Goal: Information Seeking & Learning: Learn about a topic

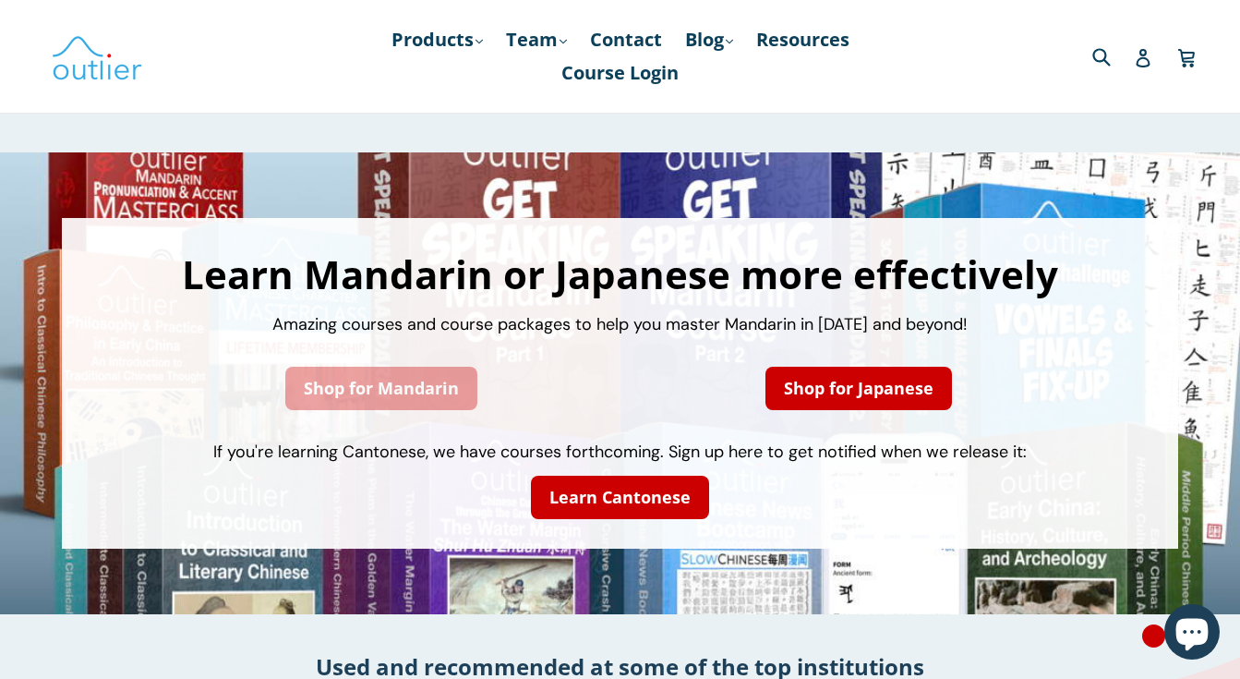
click at [437, 402] on link "Shop for Mandarin" at bounding box center [381, 388] width 192 height 43
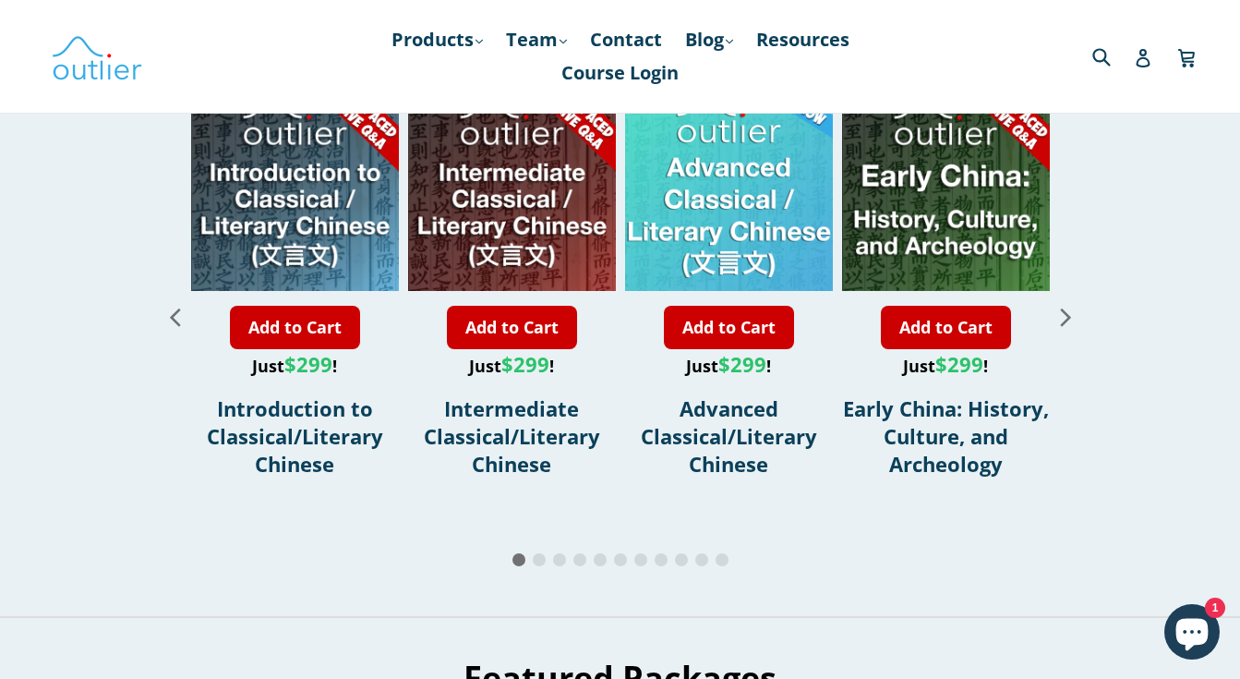
scroll to position [2167, 0]
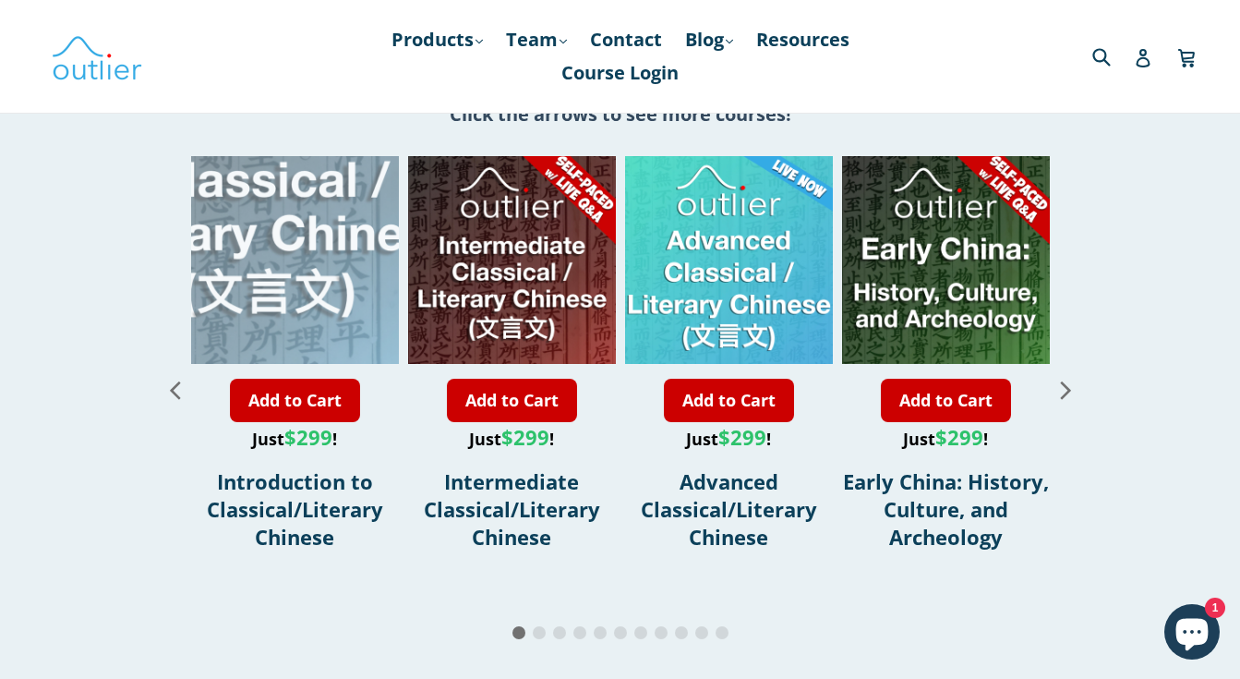
click at [320, 220] on div "1 / 11" at bounding box center [268, 155] width 415 height 415
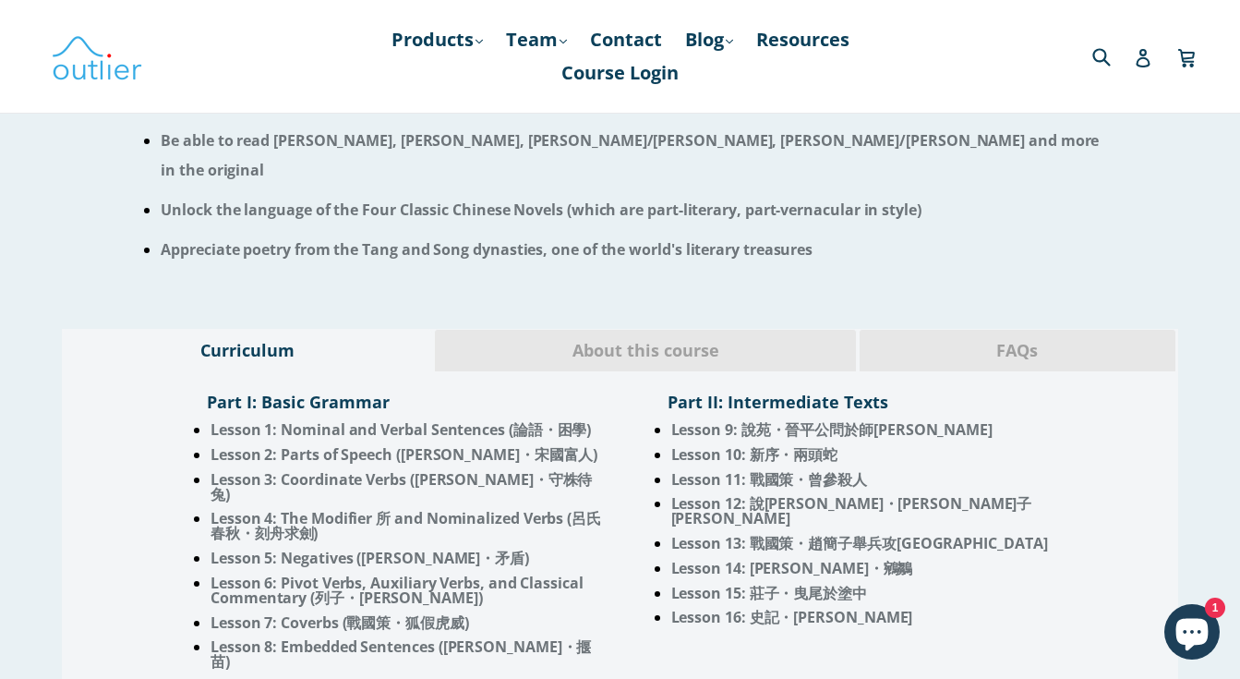
scroll to position [1382, 0]
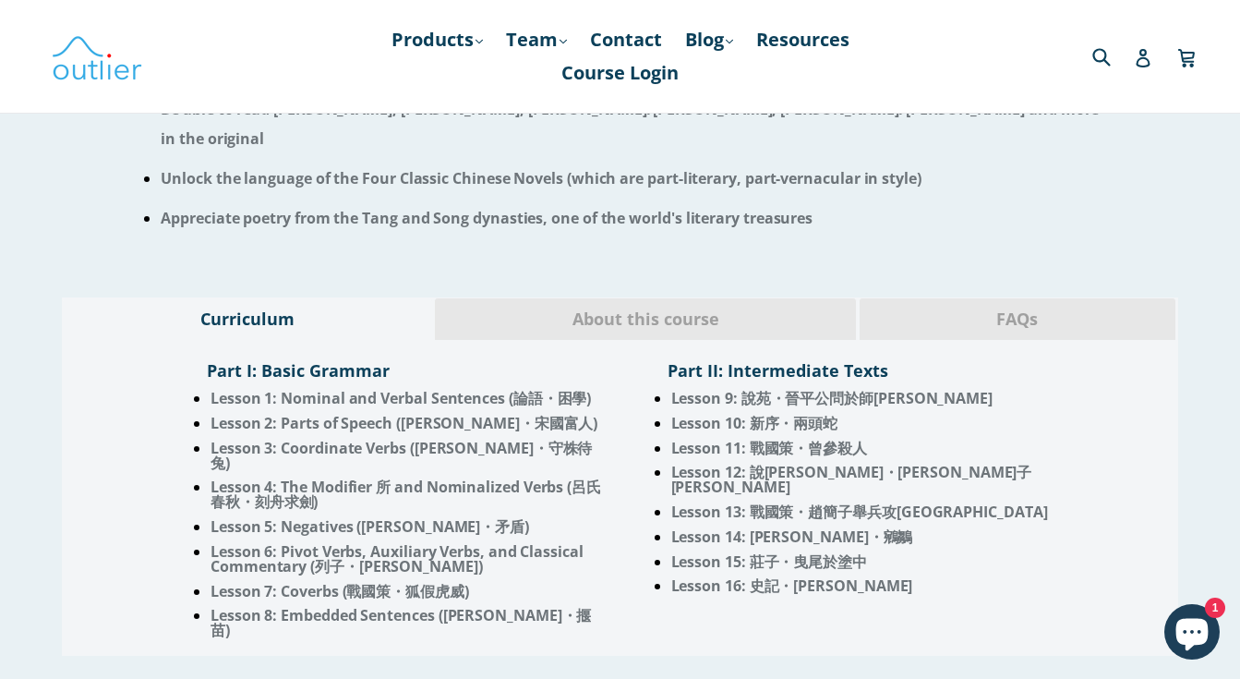
click at [658, 314] on span "About this course" at bounding box center [645, 319] width 393 height 24
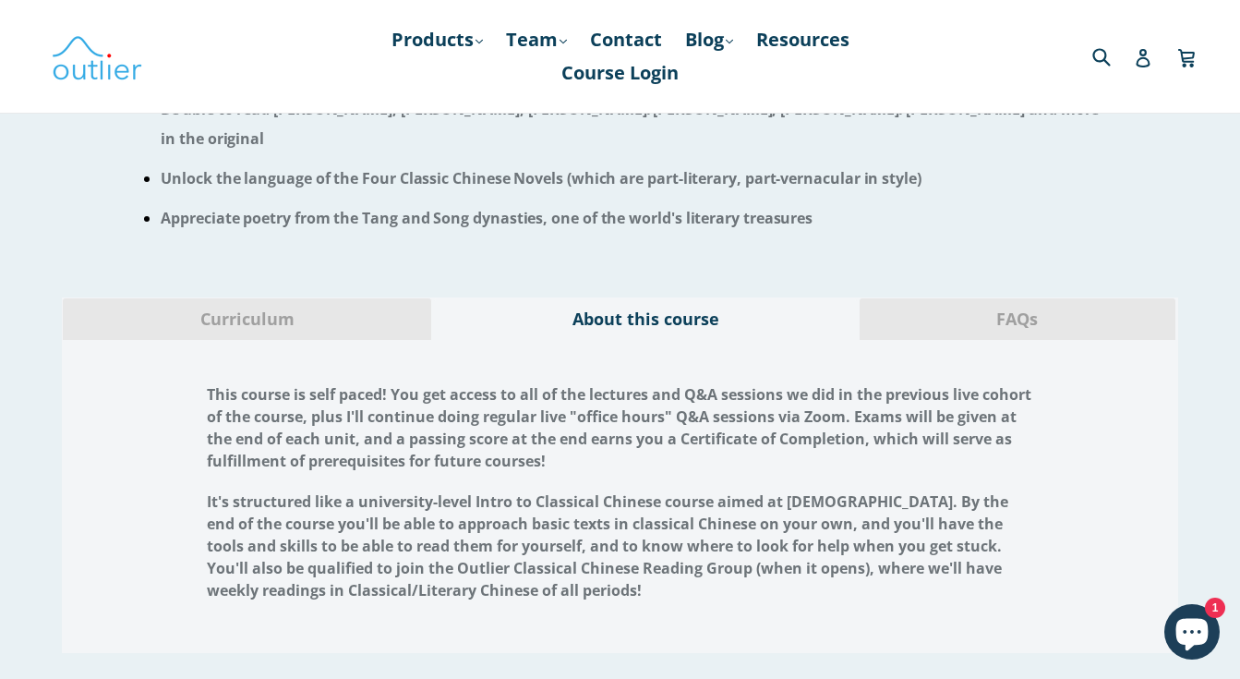
click at [1001, 311] on span "FAQs" at bounding box center [1017, 319] width 288 height 24
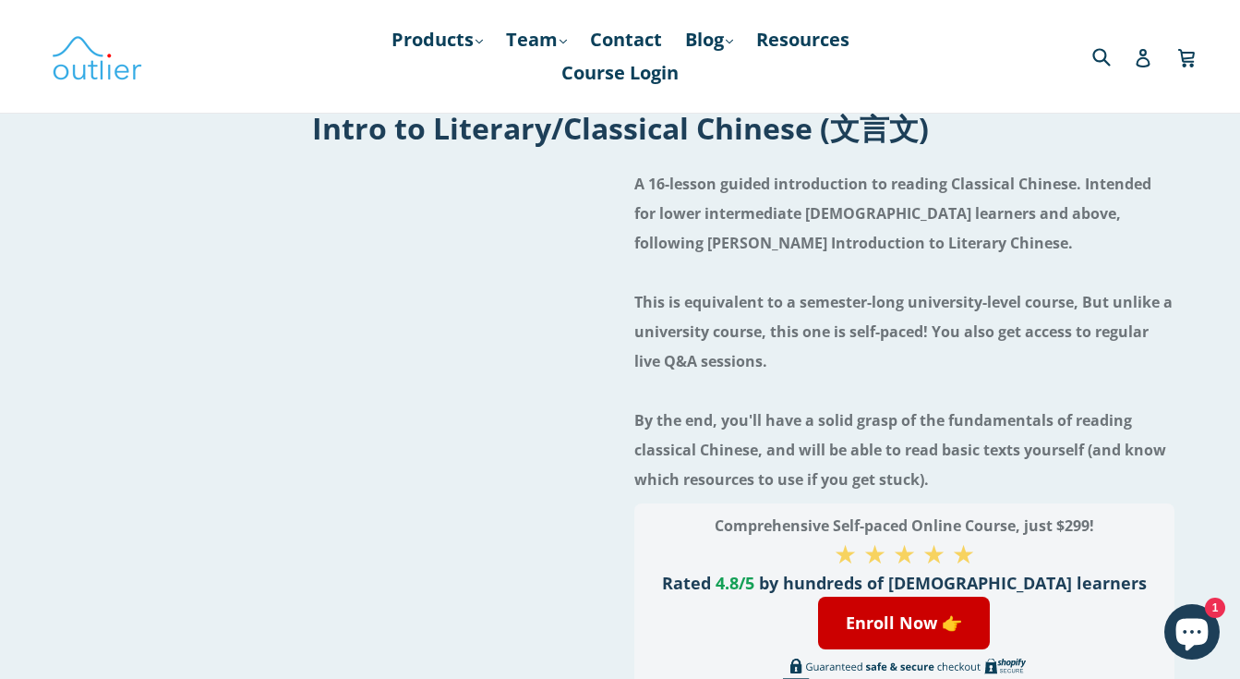
scroll to position [0, 0]
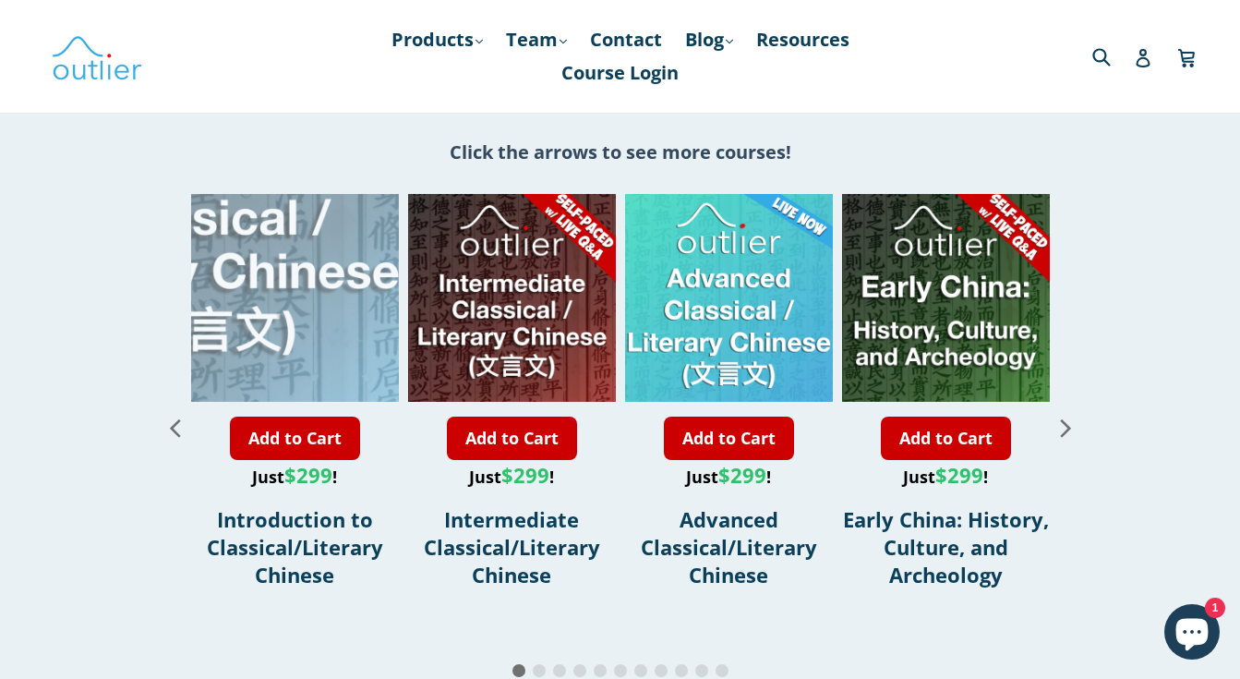
scroll to position [2117, 0]
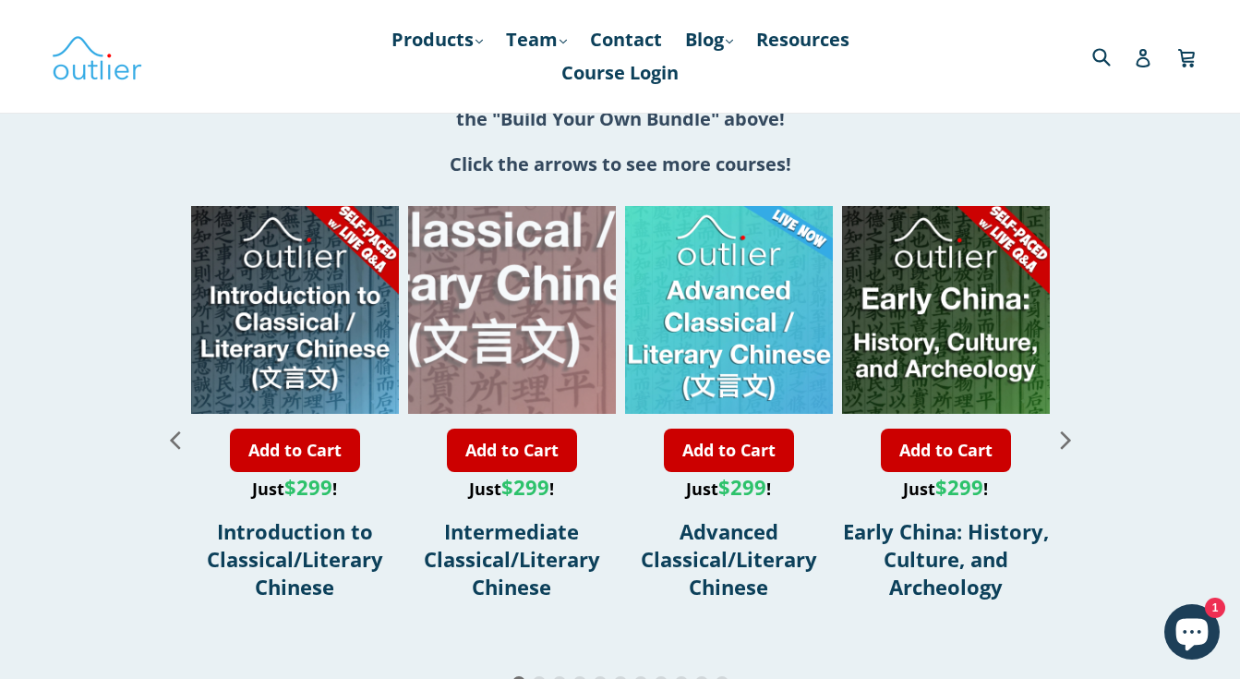
click at [529, 284] on div "2 / 11" at bounding box center [493, 205] width 415 height 415
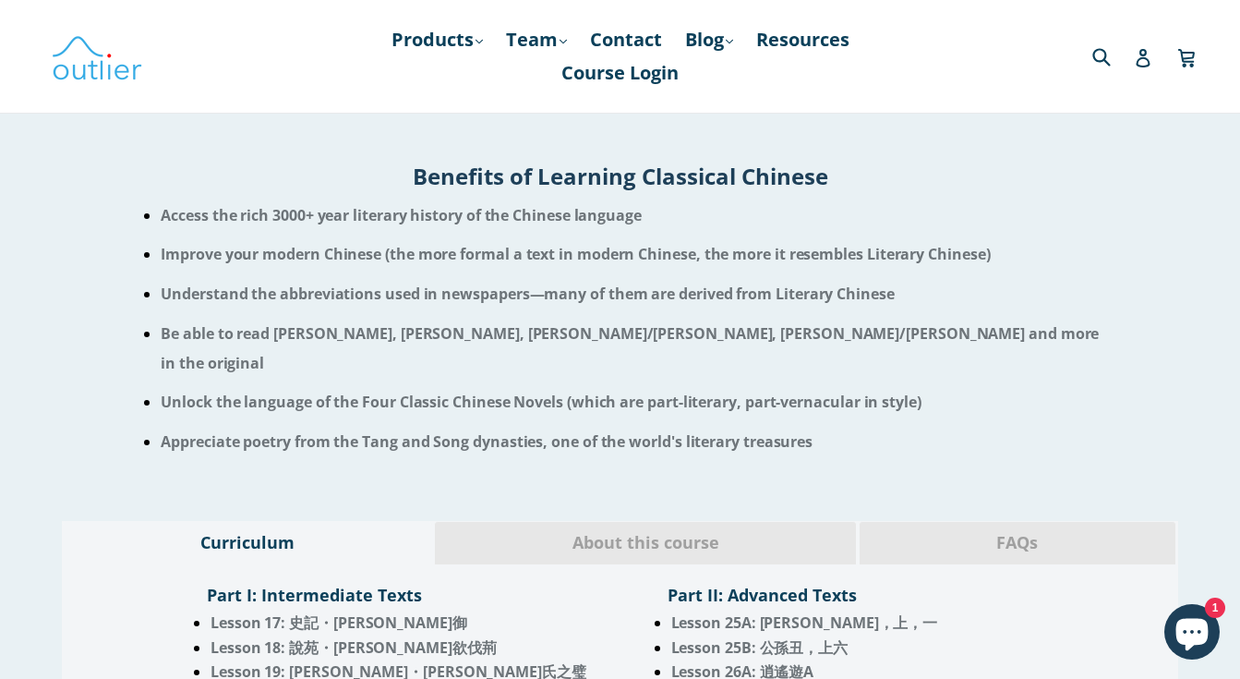
scroll to position [1497, 0]
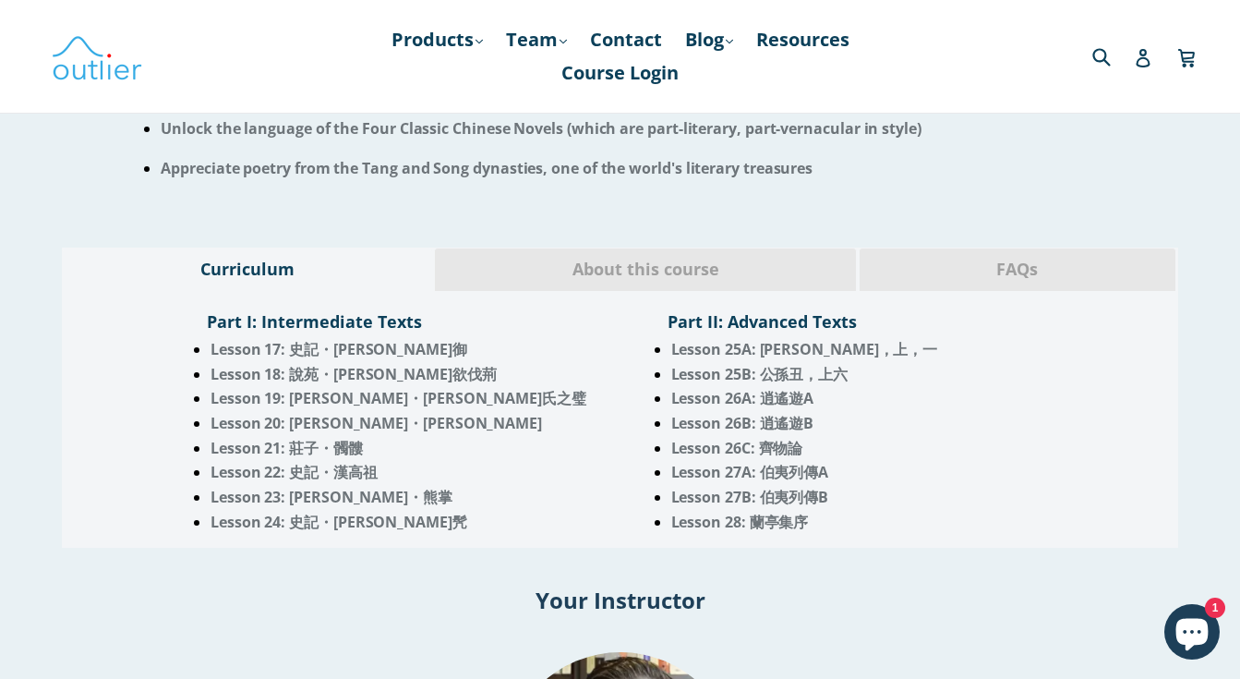
click at [1032, 251] on div "FAQs" at bounding box center [1018, 268] width 318 height 43
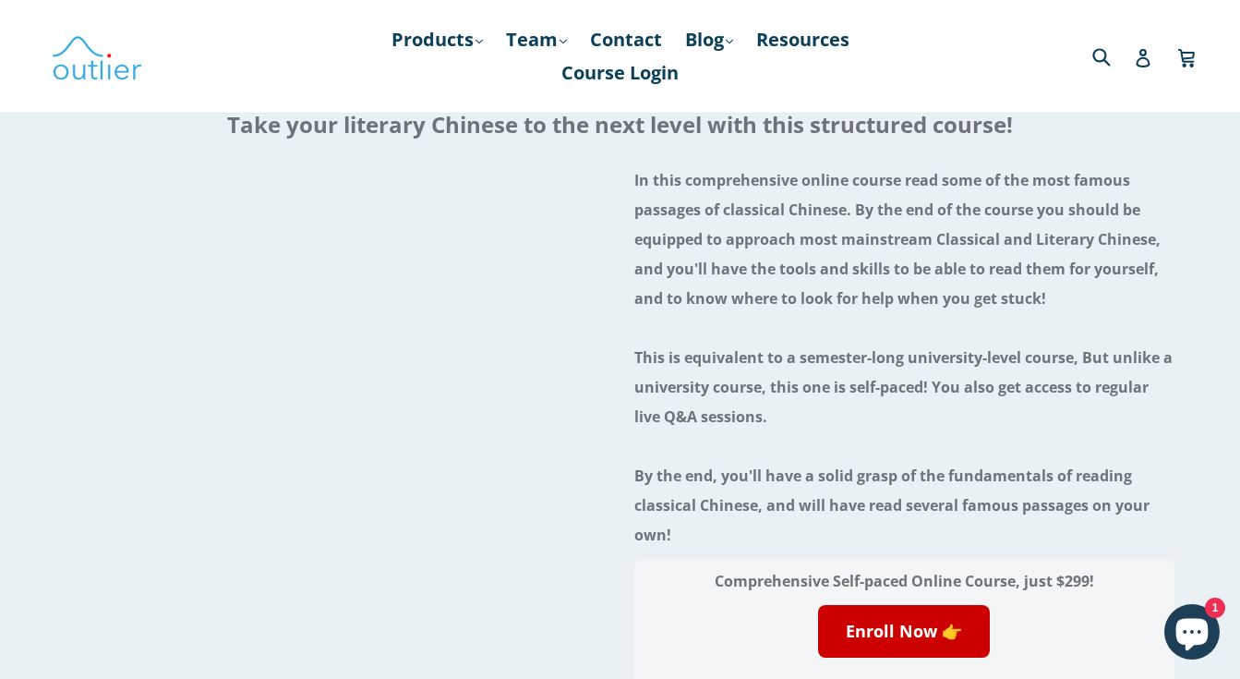
scroll to position [0, 0]
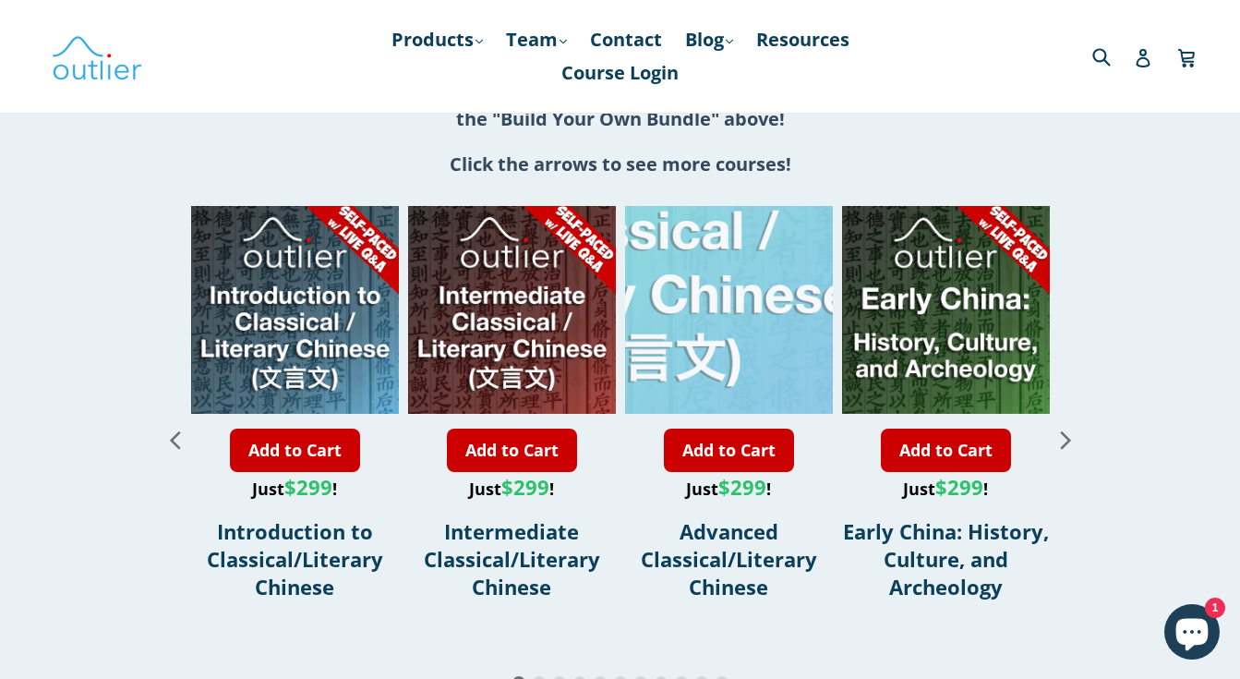
scroll to position [2123, 0]
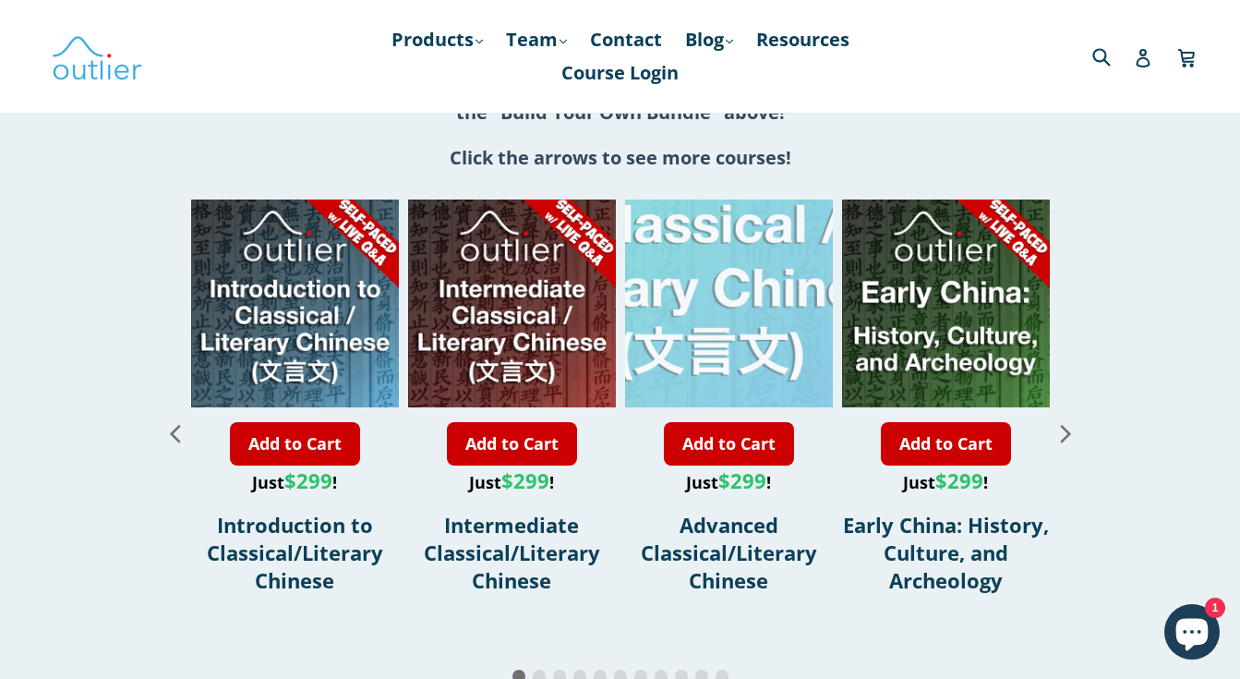
click at [746, 224] on div "3 / 11" at bounding box center [710, 199] width 415 height 415
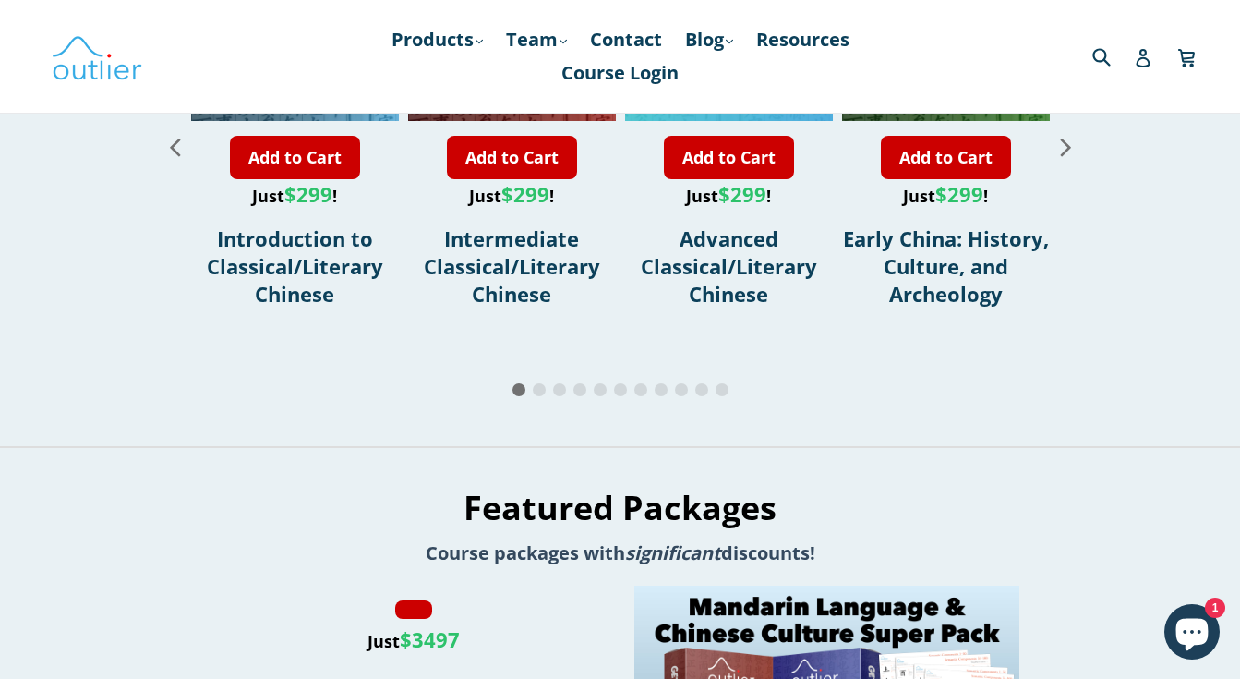
scroll to position [2123, 0]
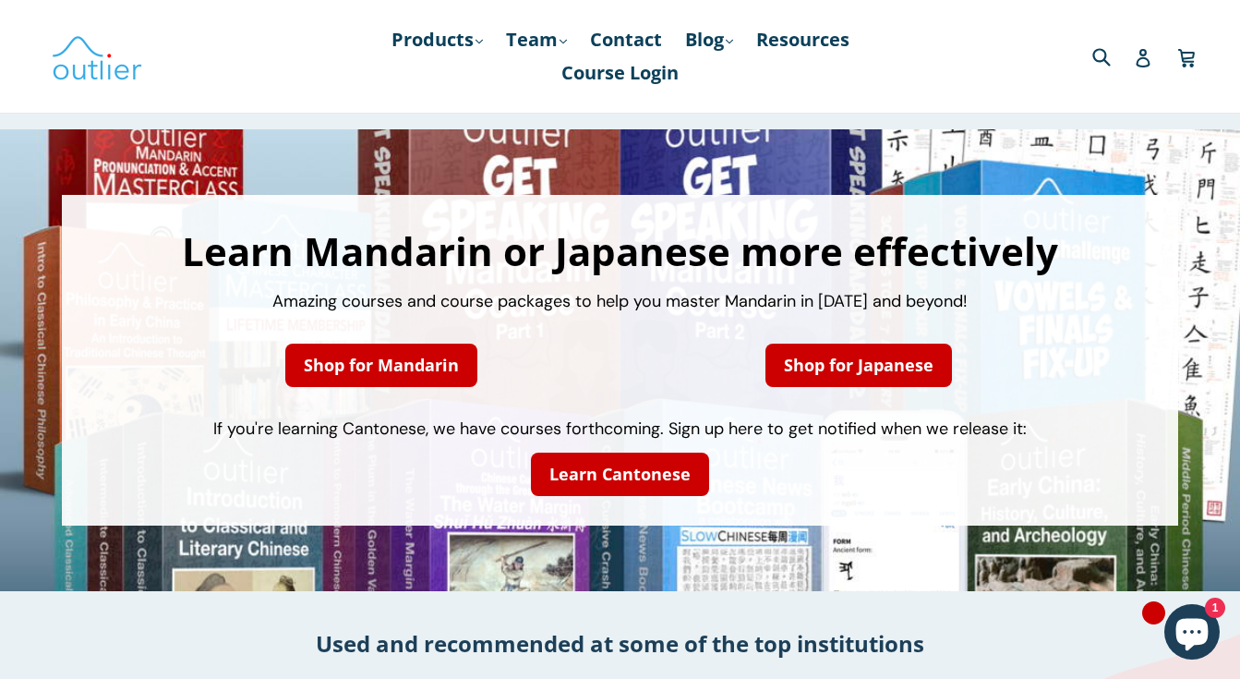
scroll to position [28, 0]
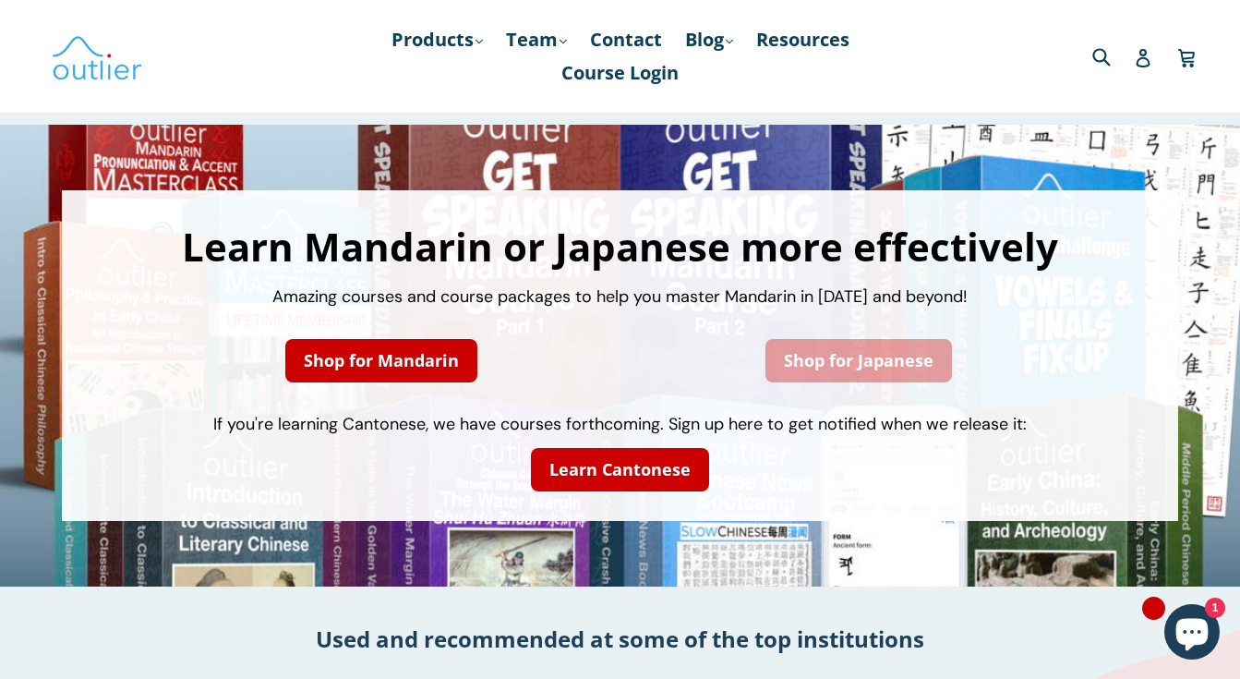
click at [794, 360] on link "Shop for Japanese" at bounding box center [858, 360] width 186 height 43
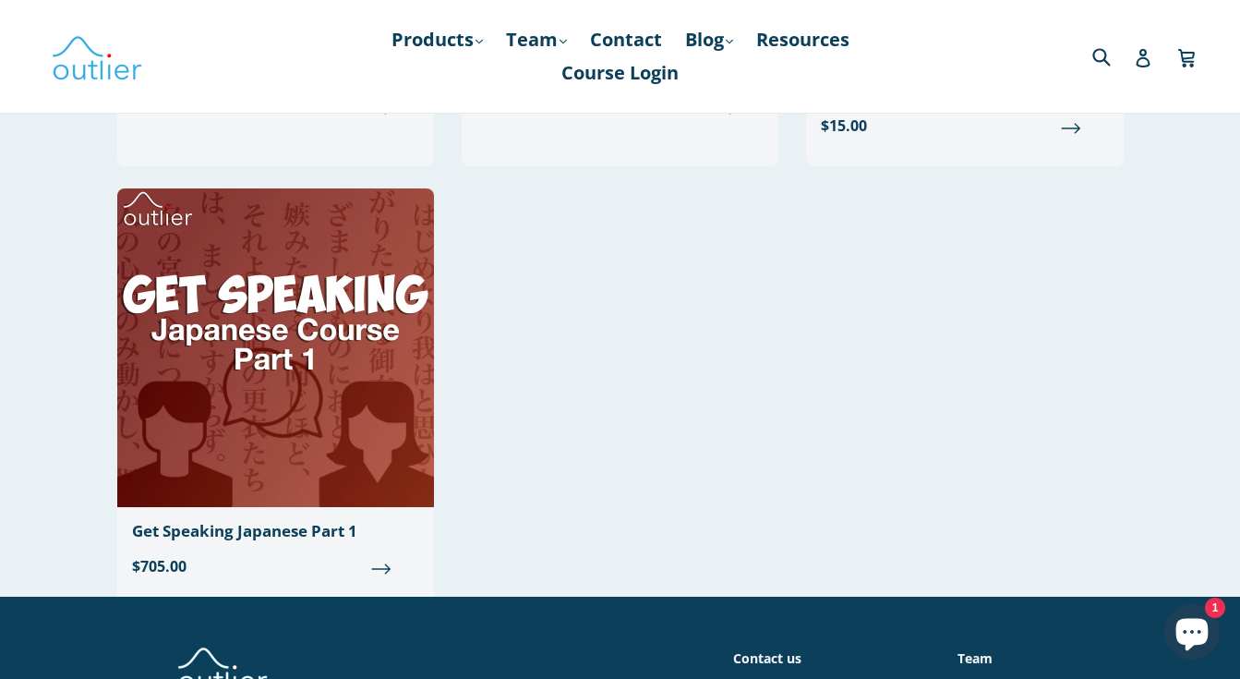
scroll to position [174, 0]
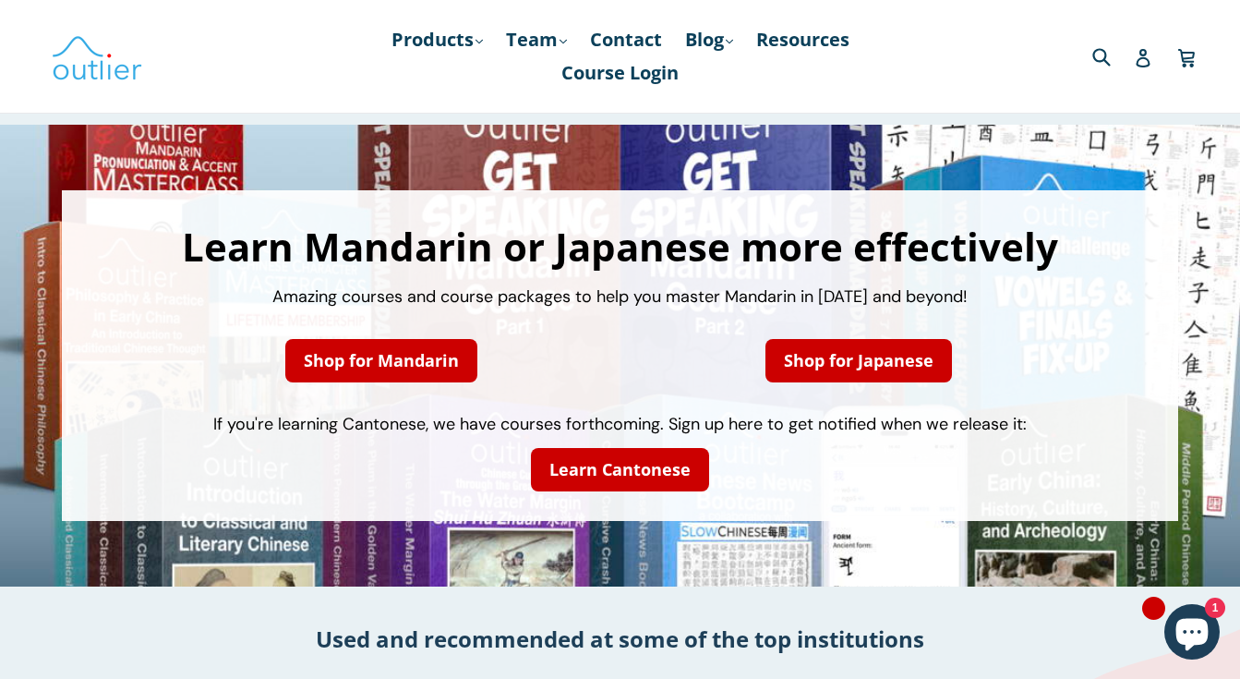
scroll to position [28, 0]
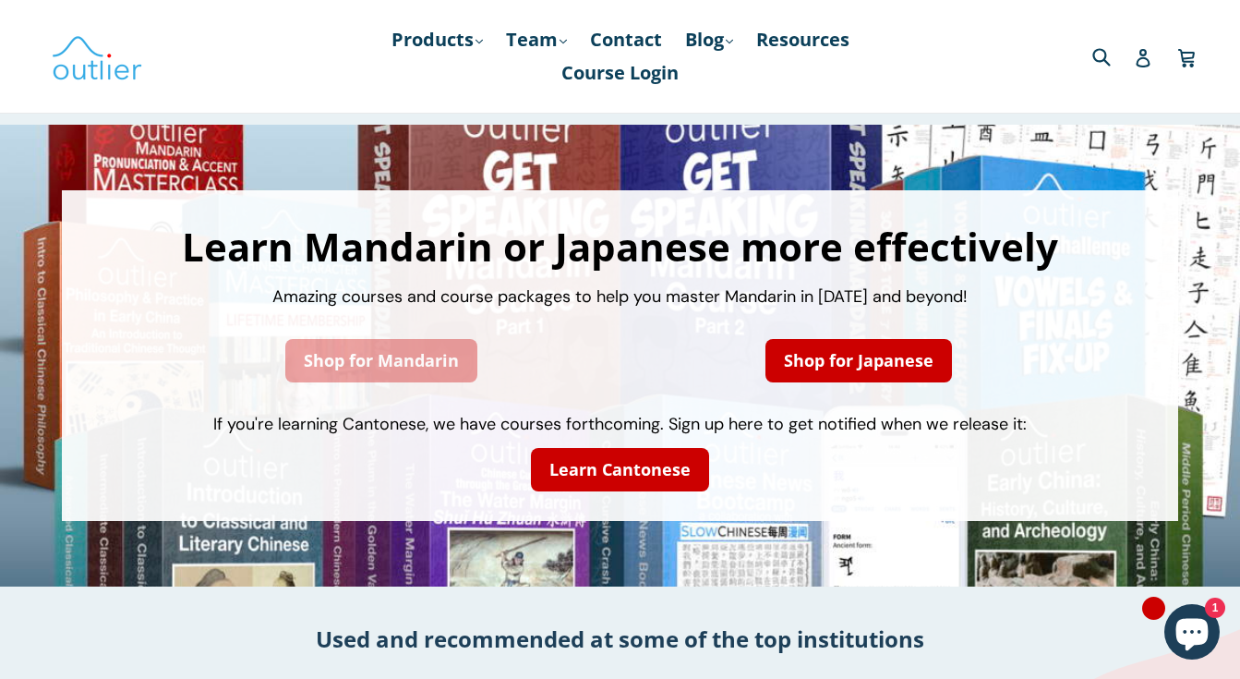
click at [421, 361] on link "Shop for Mandarin" at bounding box center [381, 360] width 192 height 43
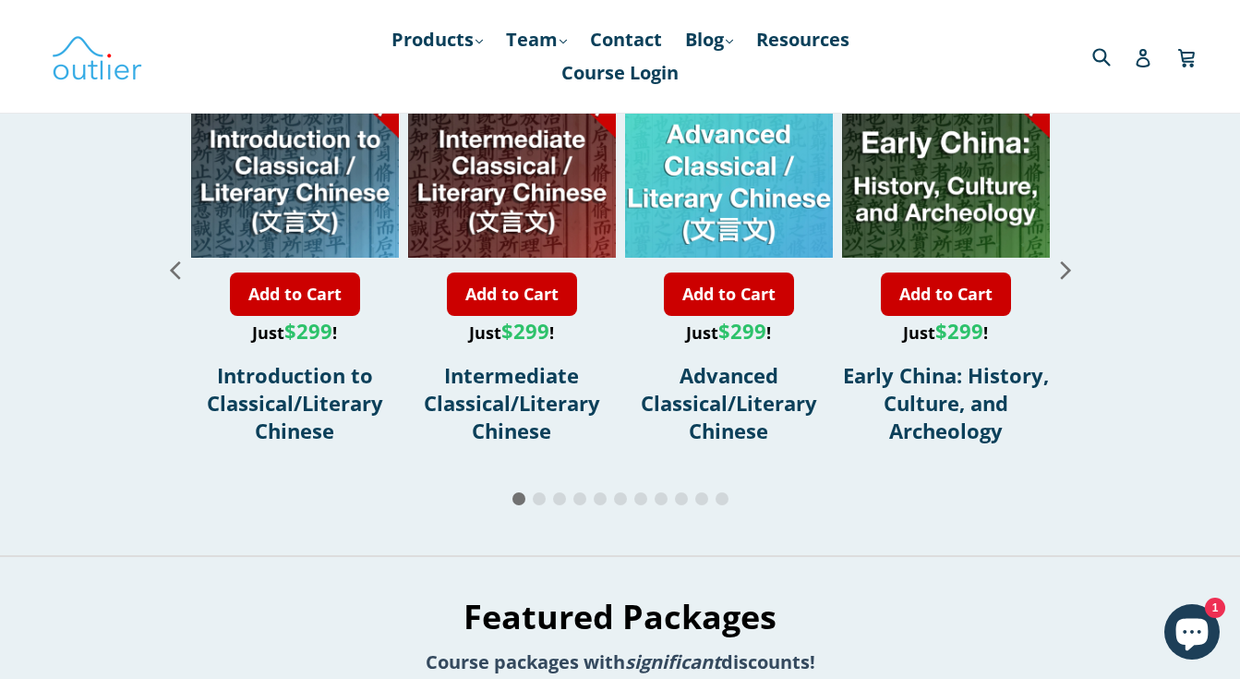
scroll to position [2020, 0]
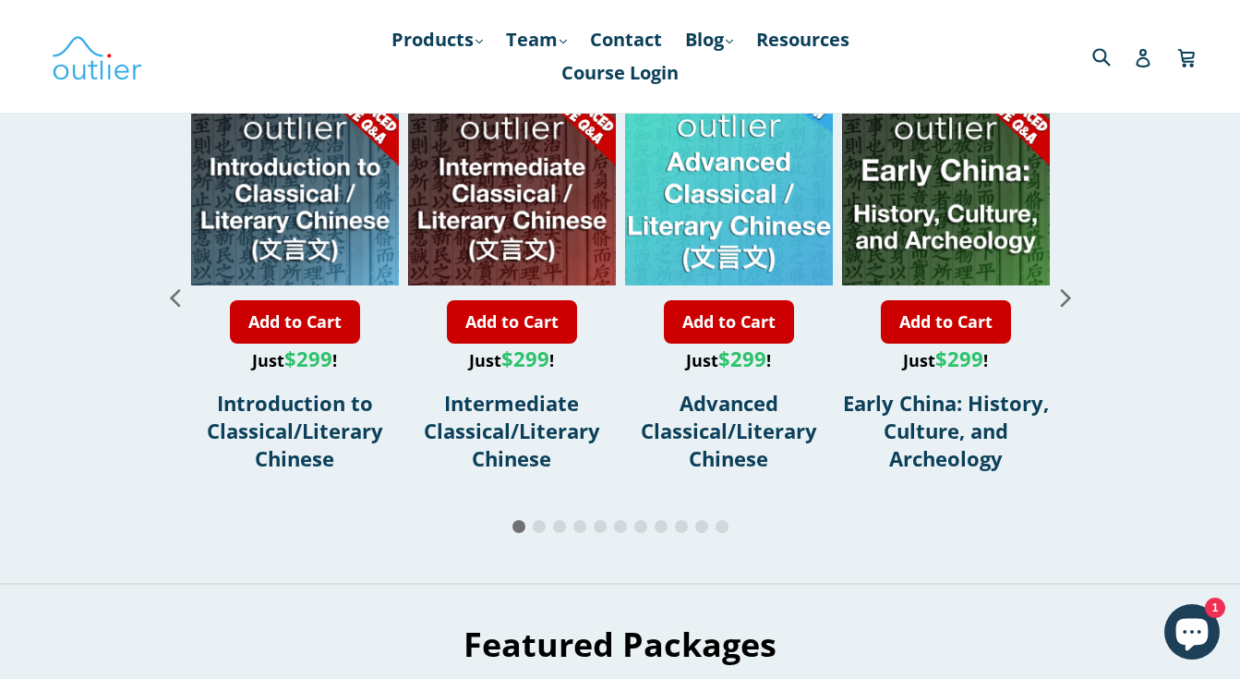
click at [1063, 313] on icon "Next slide" at bounding box center [1066, 297] width 32 height 32
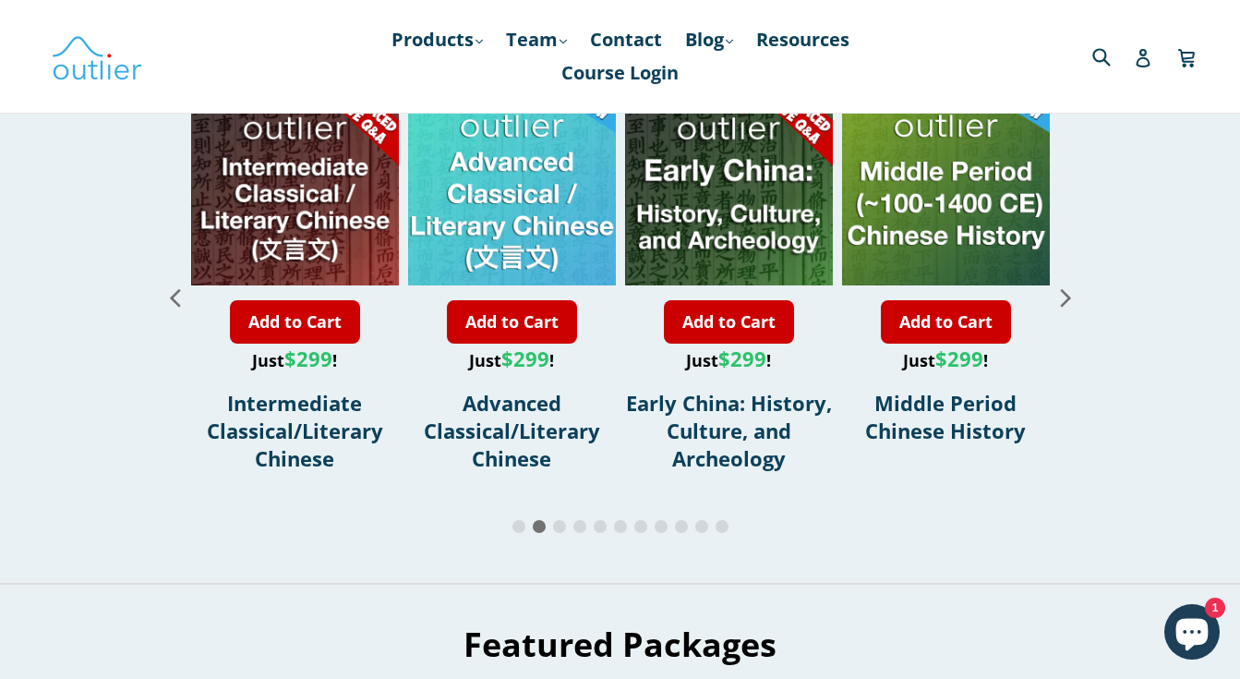
click at [1062, 307] on icon "Next slide" at bounding box center [1065, 298] width 10 height 18
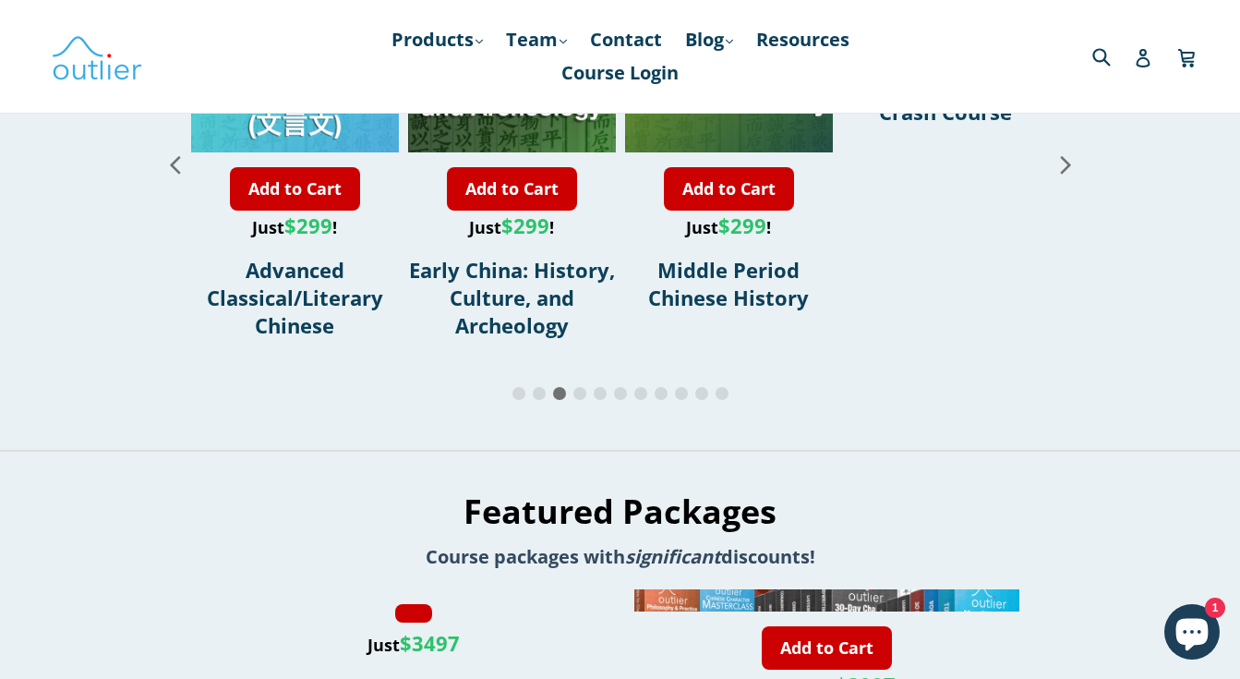
scroll to position [2195, 0]
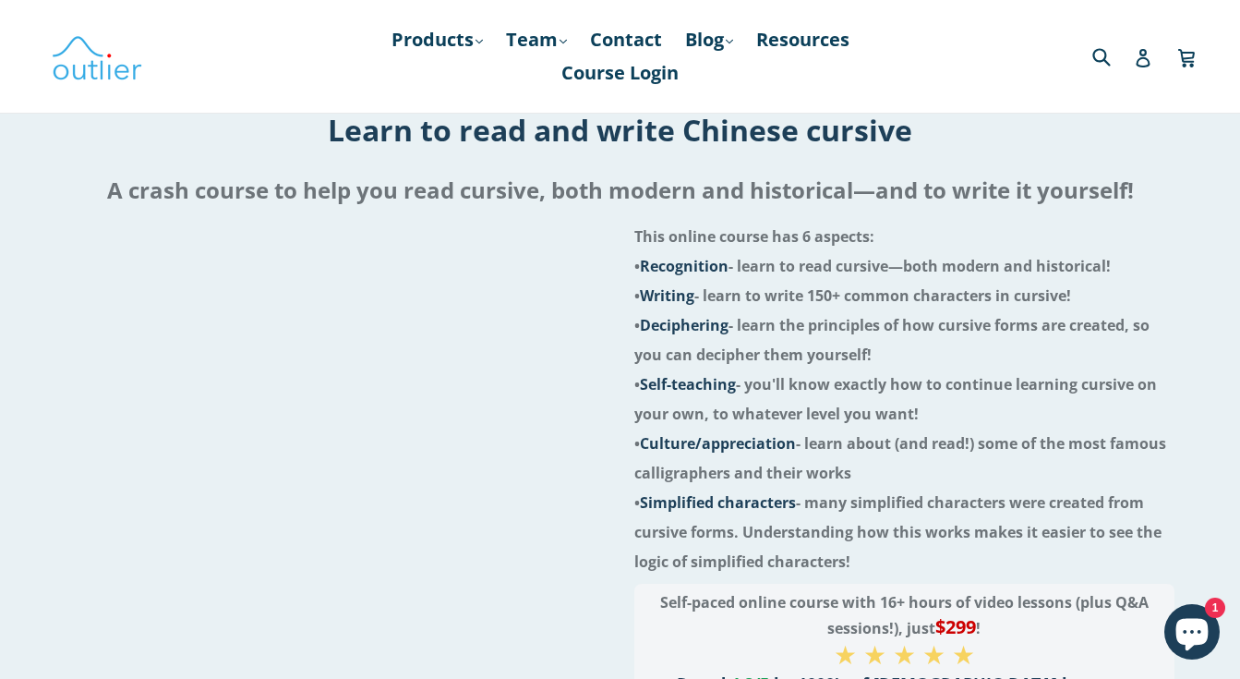
scroll to position [83, 0]
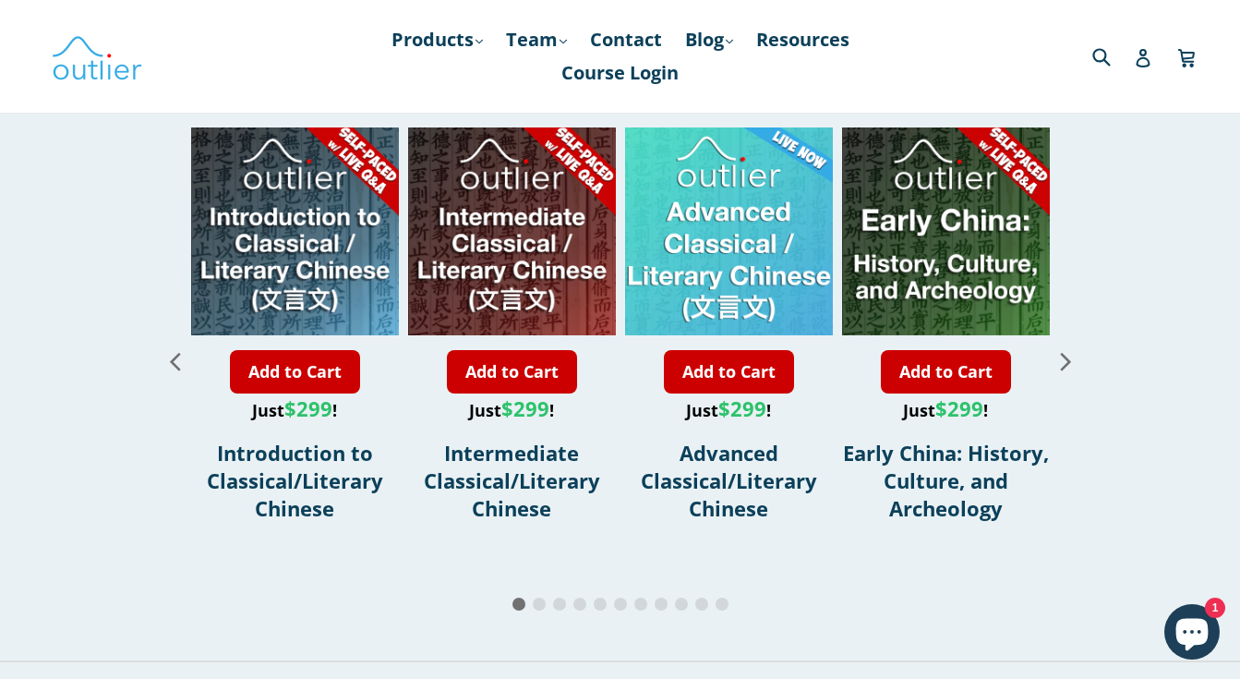
click at [1067, 353] on icon "Next slide" at bounding box center [1065, 362] width 10 height 18
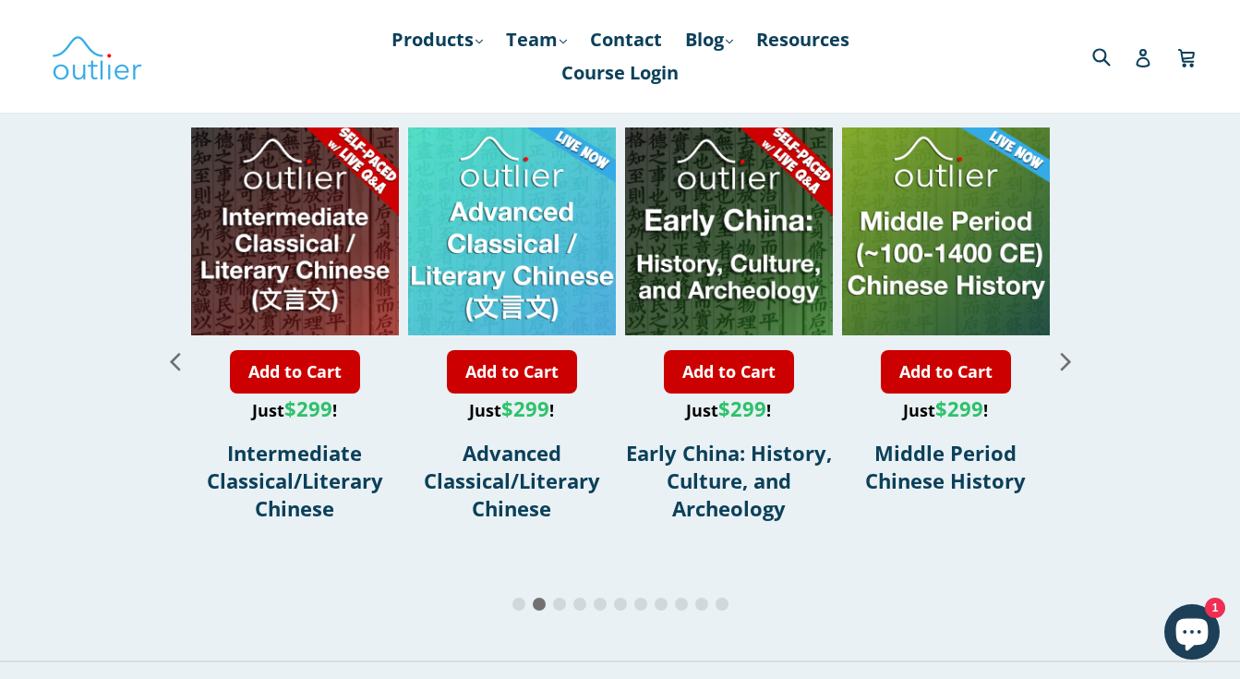
click at [1064, 347] on icon "Next slide" at bounding box center [1066, 360] width 32 height 32
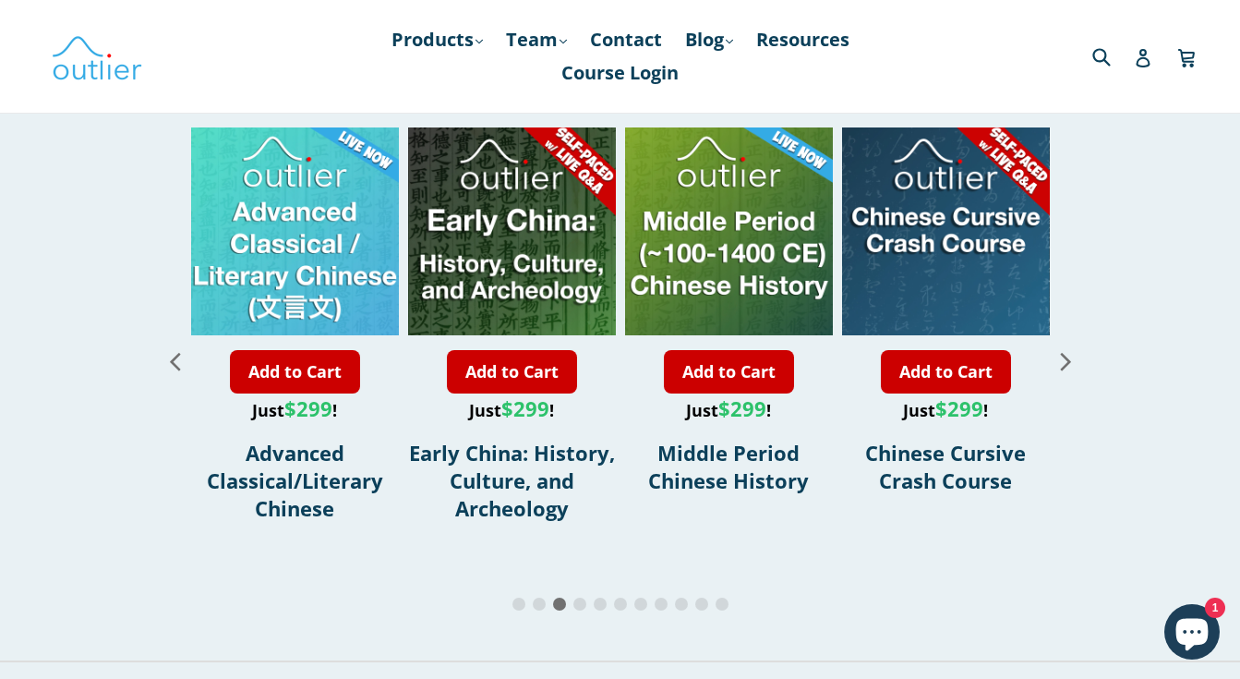
click at [1068, 350] on icon "Next slide" at bounding box center [1066, 360] width 32 height 32
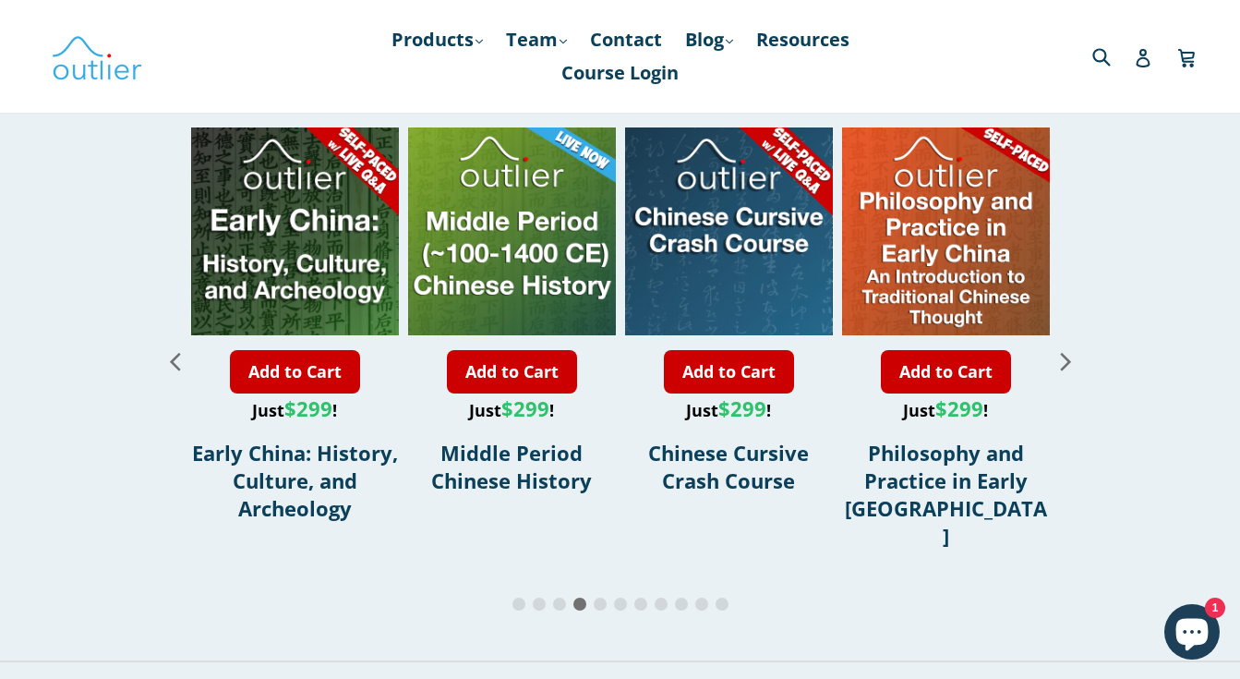
click at [1059, 355] on icon "Next slide" at bounding box center [1066, 360] width 32 height 32
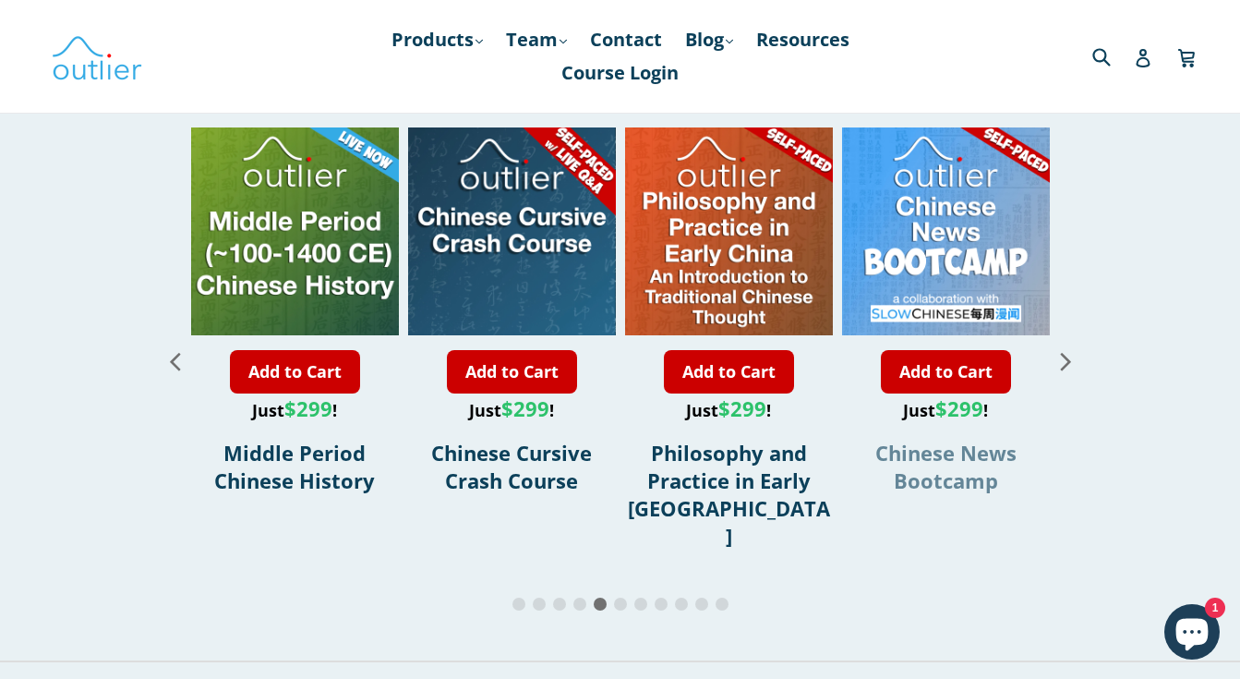
click at [961, 467] on span "Chinese News Bootcamp" at bounding box center [945, 466] width 141 height 55
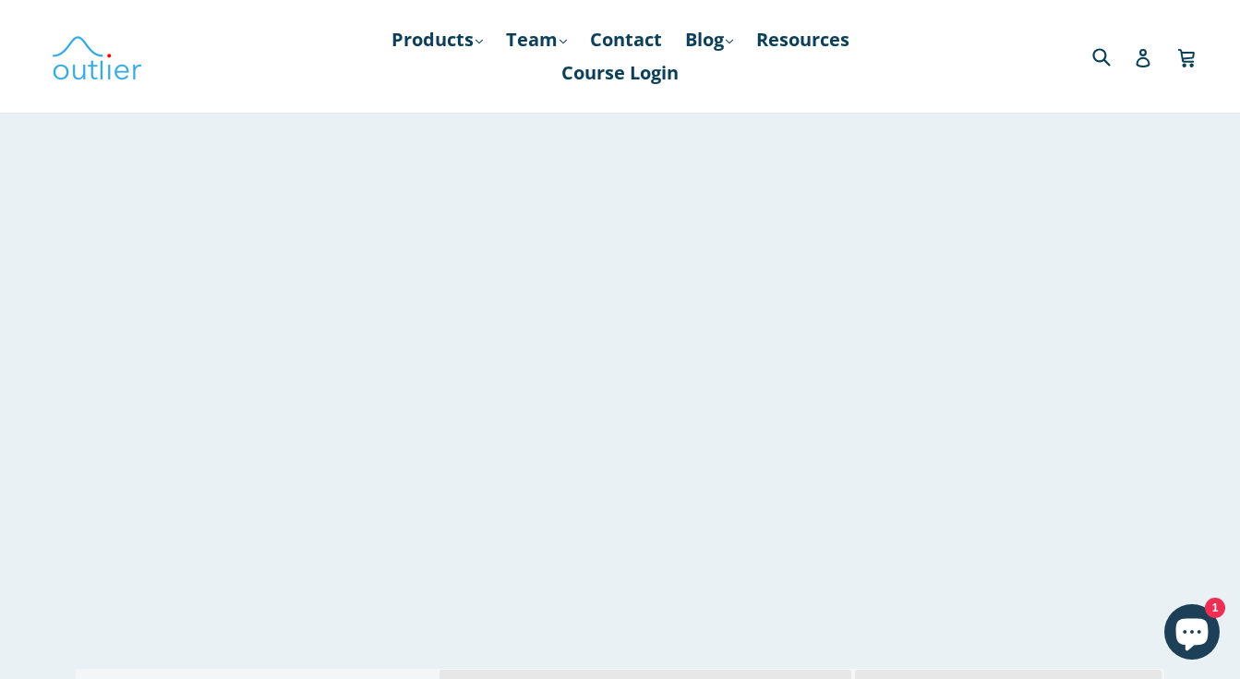
scroll to position [2356, 0]
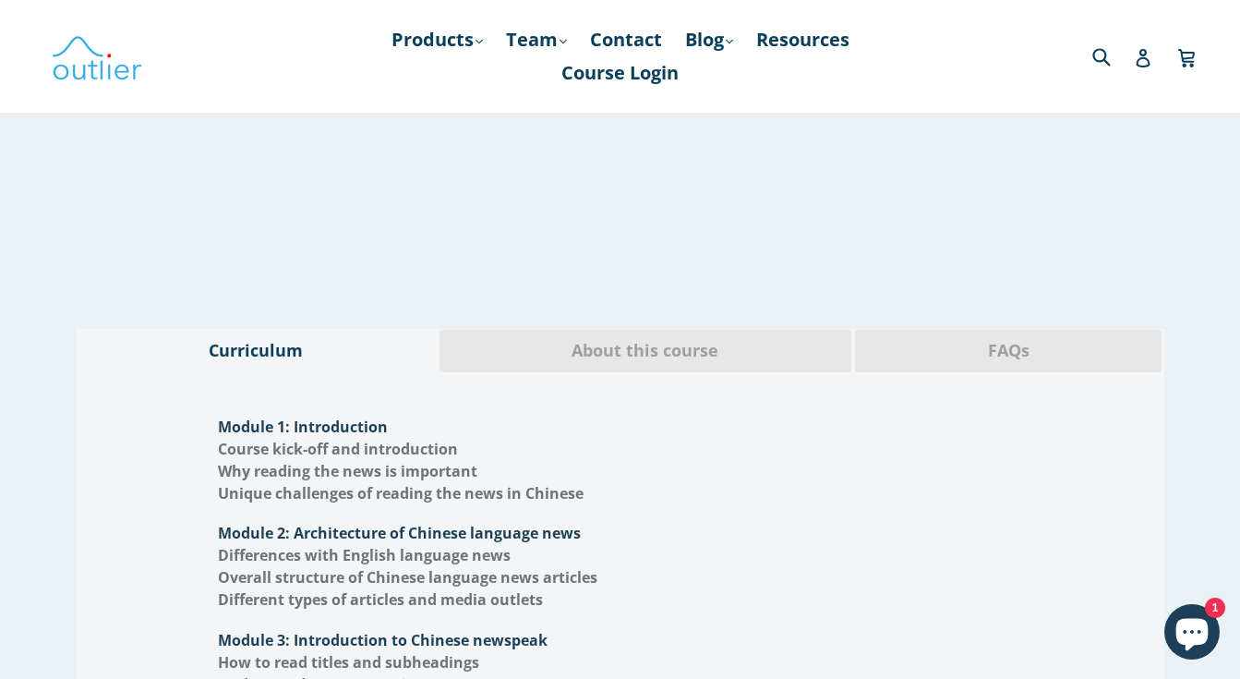
click at [753, 355] on span "About this course" at bounding box center [645, 351] width 384 height 24
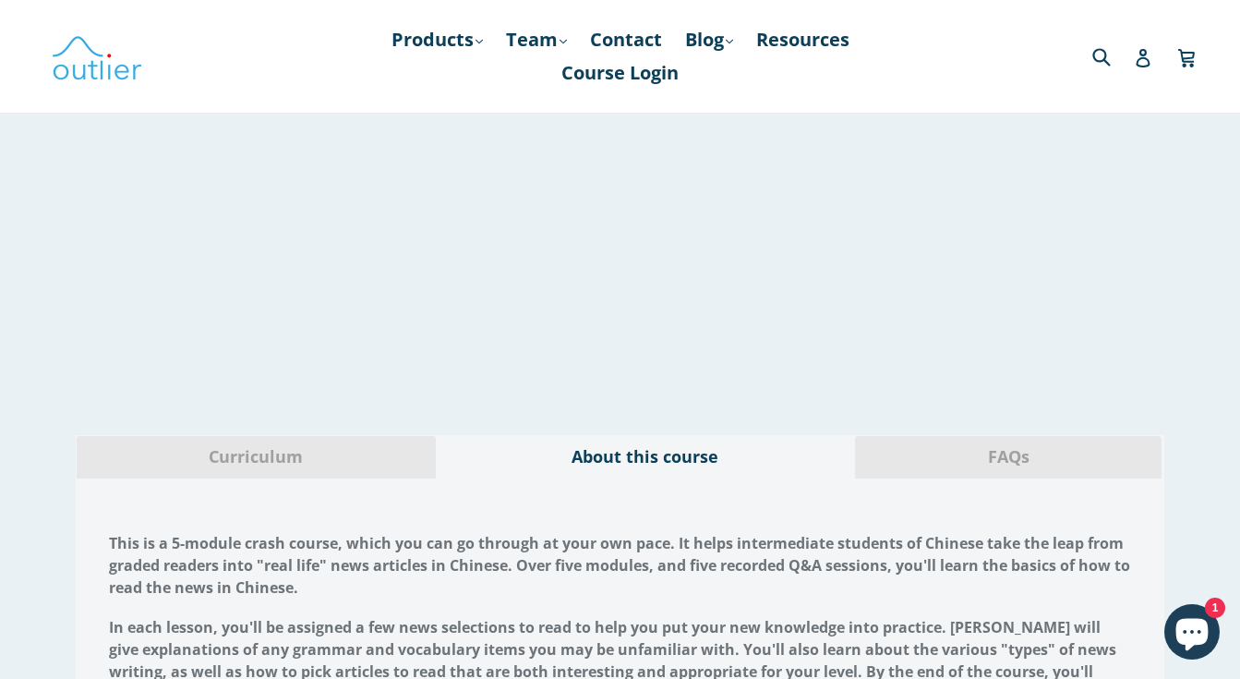
scroll to position [2378, 0]
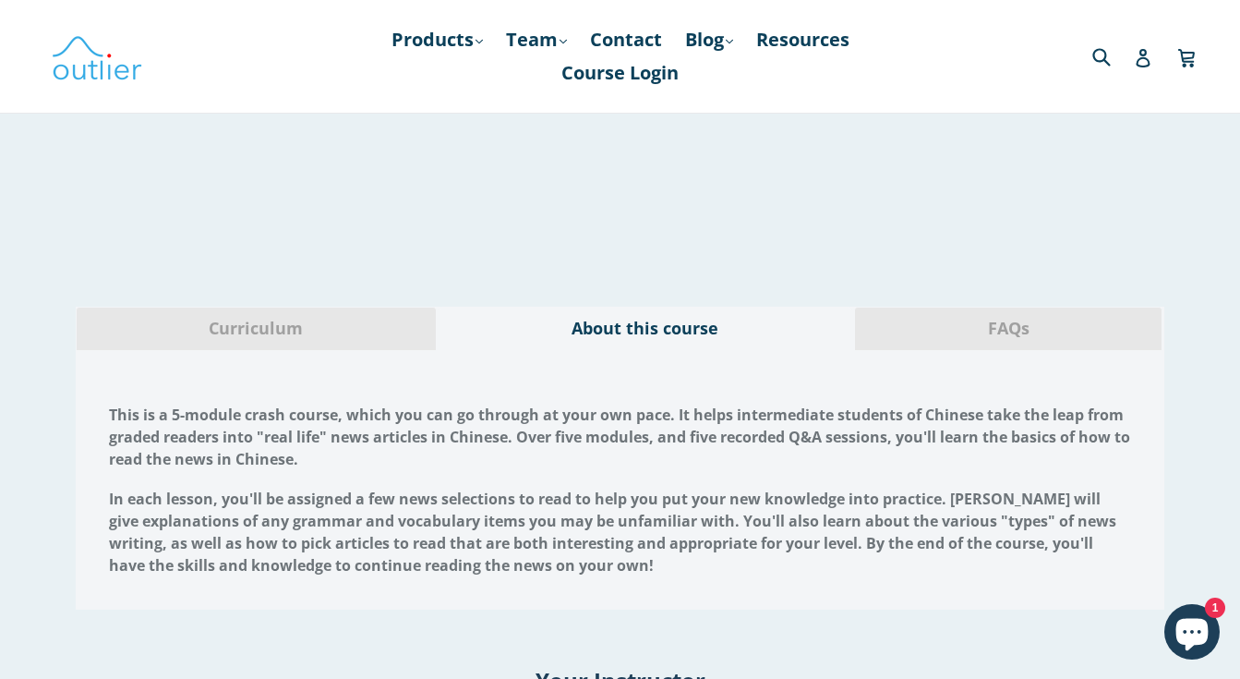
click at [1027, 339] on span "FAQs" at bounding box center [1008, 329] width 279 height 24
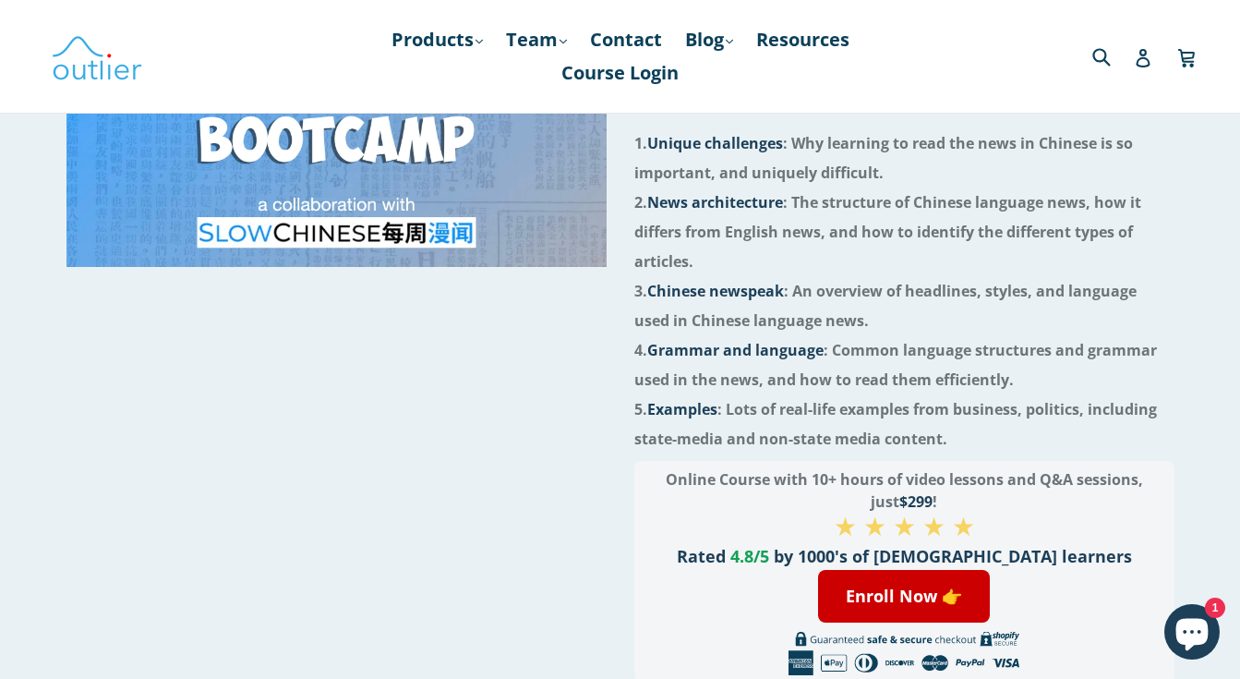
scroll to position [0, 0]
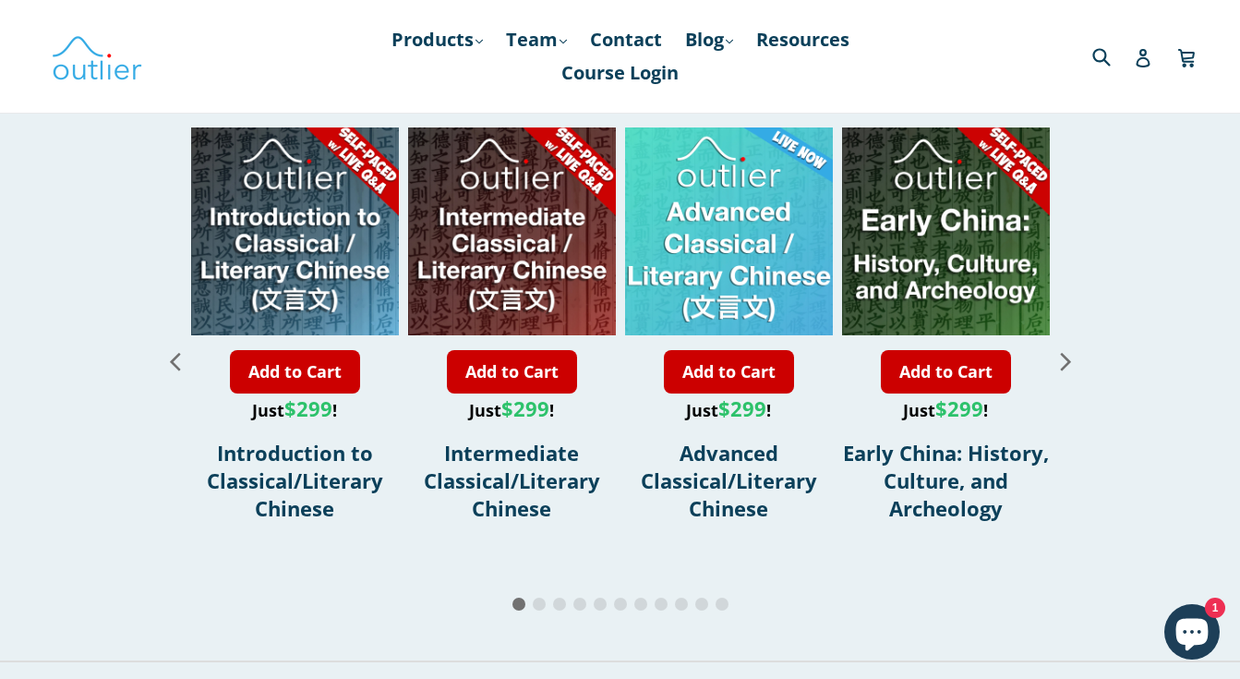
click at [1063, 353] on icon "Next slide" at bounding box center [1065, 362] width 10 height 18
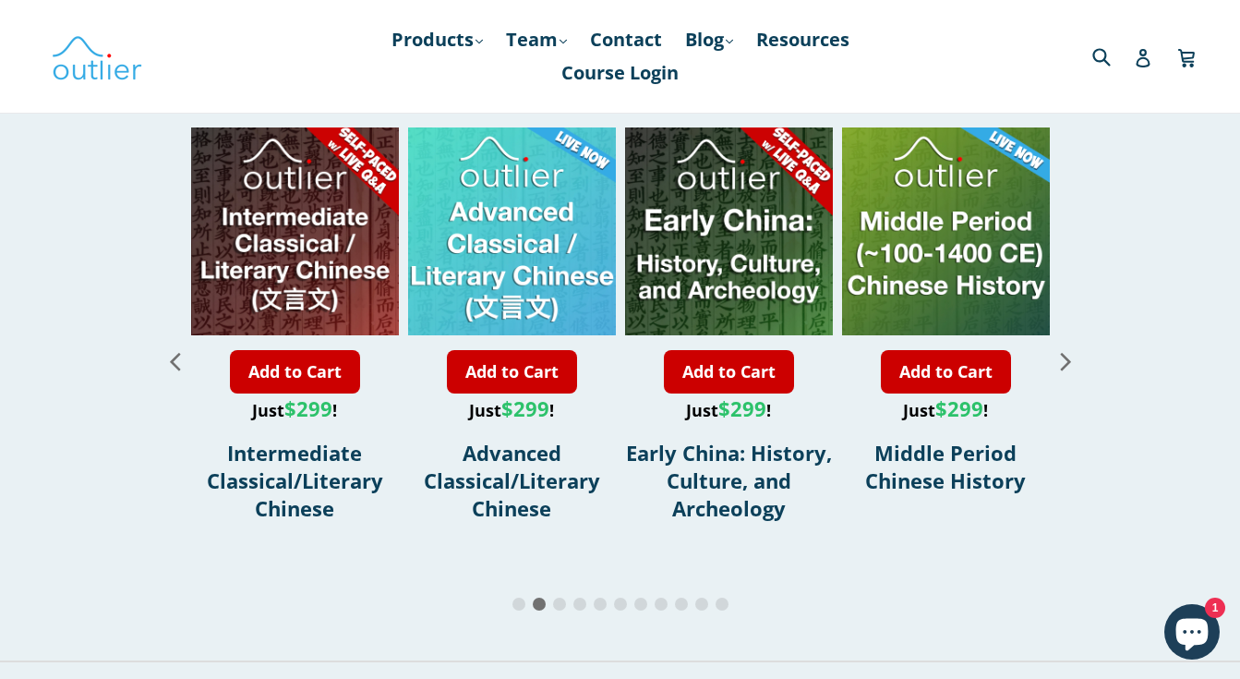
click at [1063, 353] on icon "Next slide" at bounding box center [1065, 362] width 10 height 18
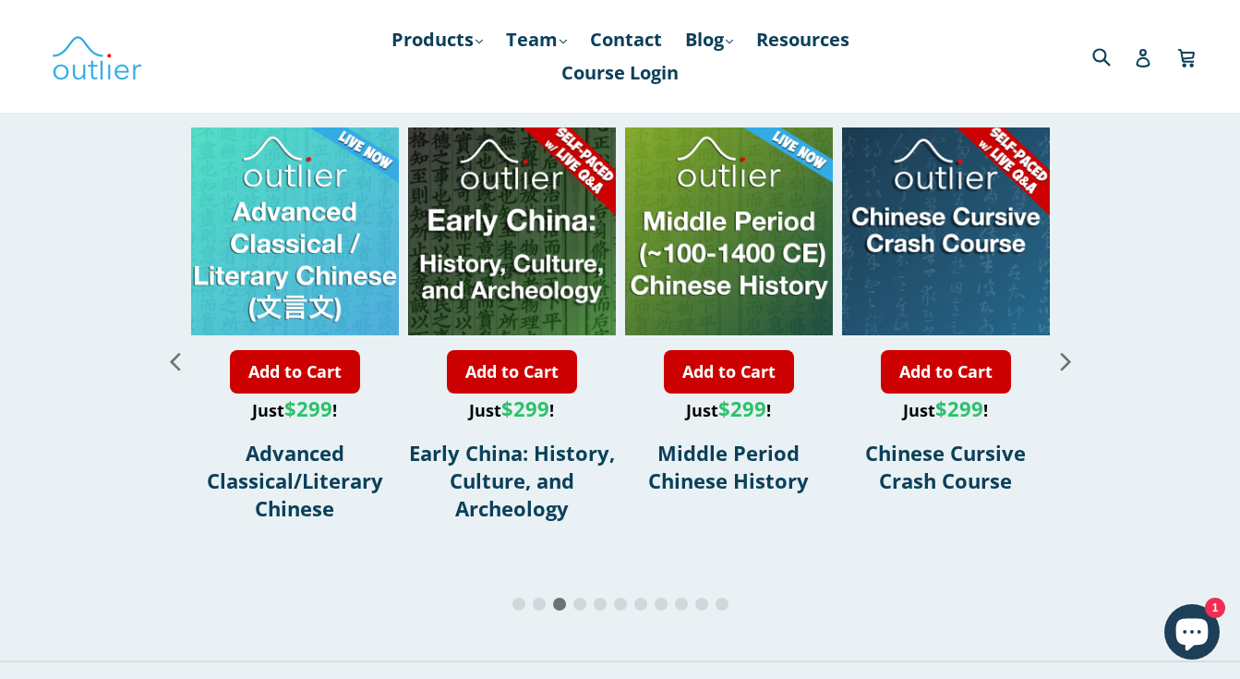
click at [1063, 353] on icon "Next slide" at bounding box center [1065, 362] width 10 height 18
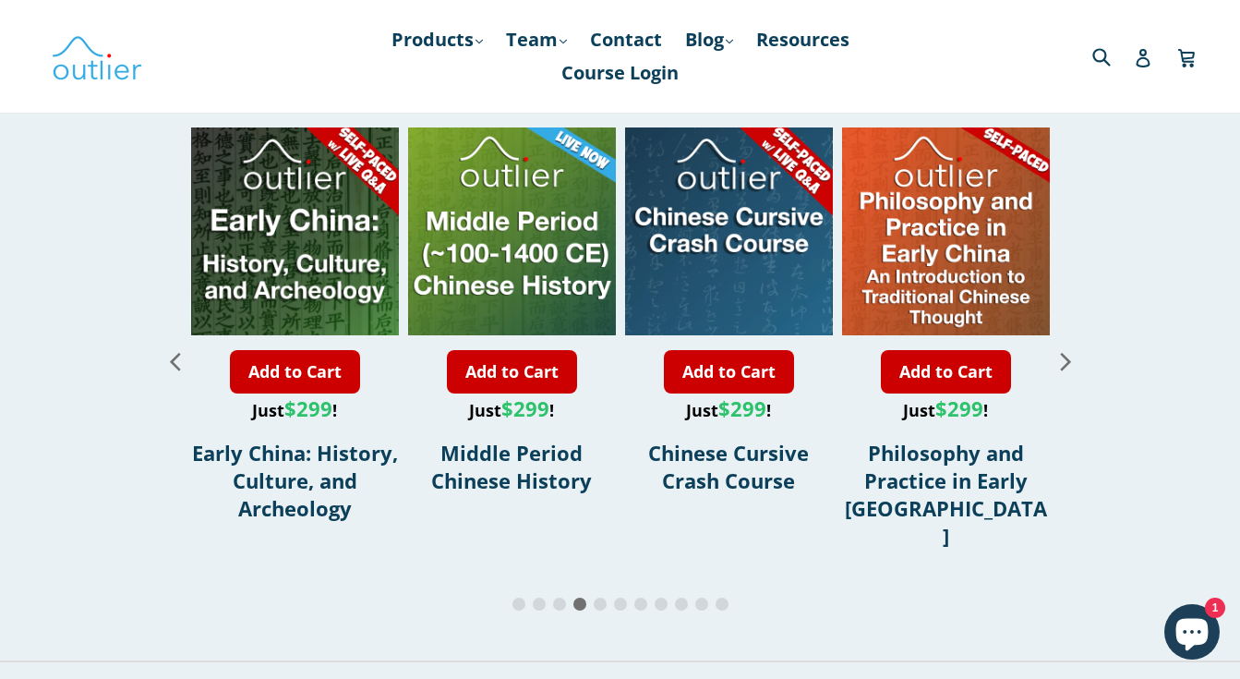
click at [1063, 352] on icon "Next slide" at bounding box center [1066, 360] width 32 height 32
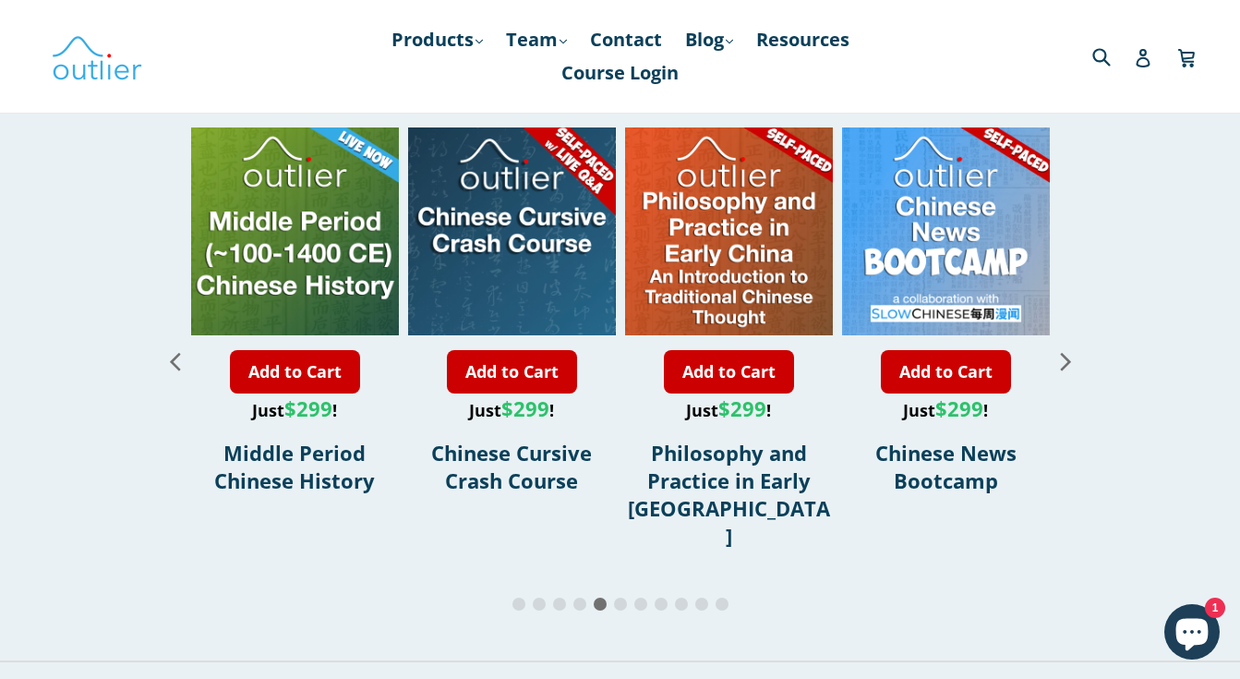
click at [1063, 352] on icon "Next slide" at bounding box center [1066, 360] width 32 height 32
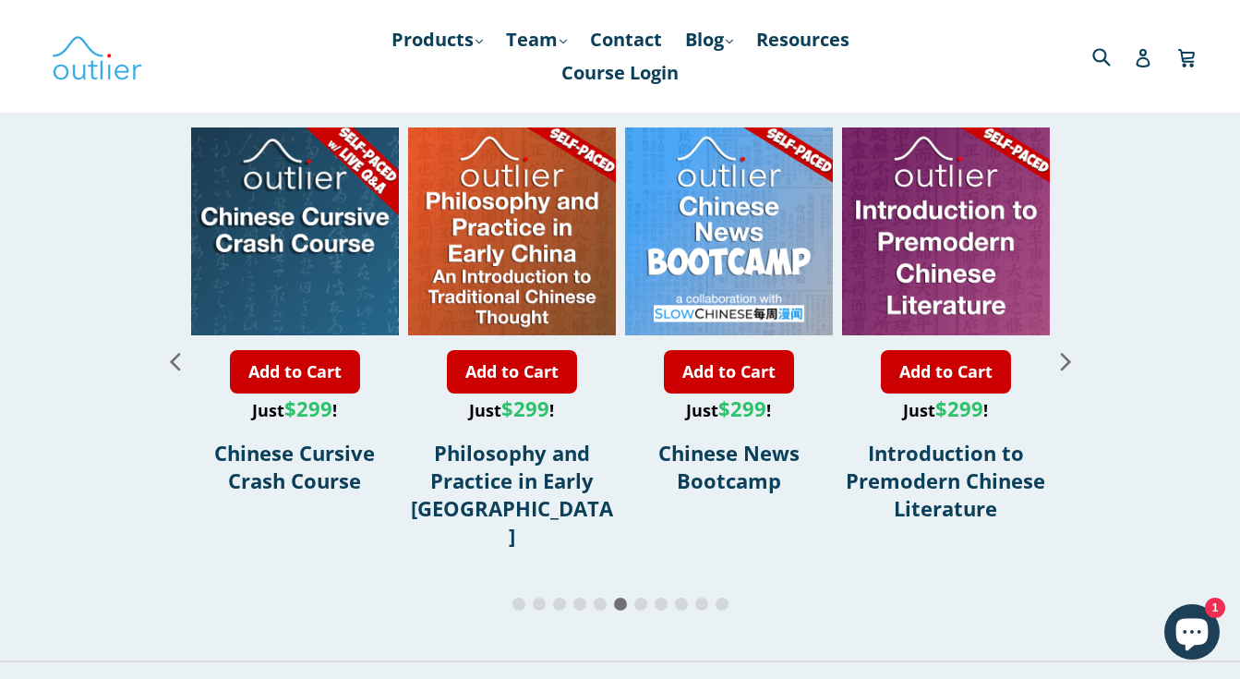
click at [1064, 358] on icon "Next slide" at bounding box center [1065, 362] width 10 height 18
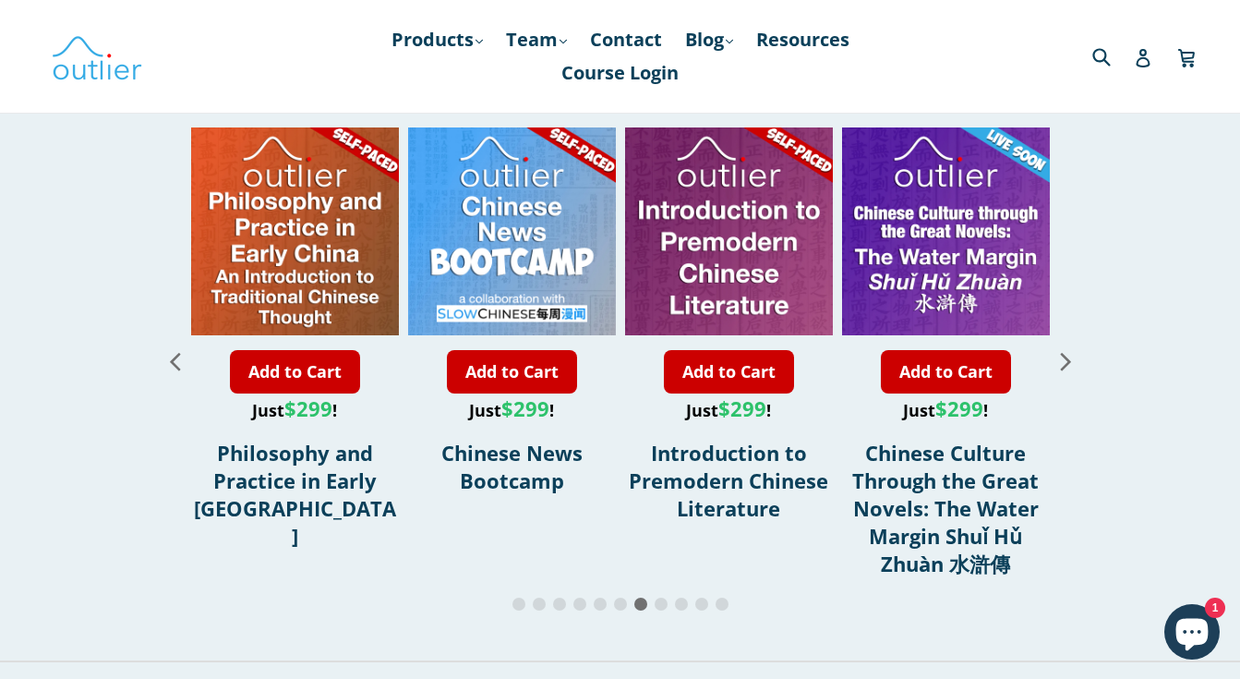
click at [1064, 358] on icon "Next slide" at bounding box center [1065, 362] width 10 height 18
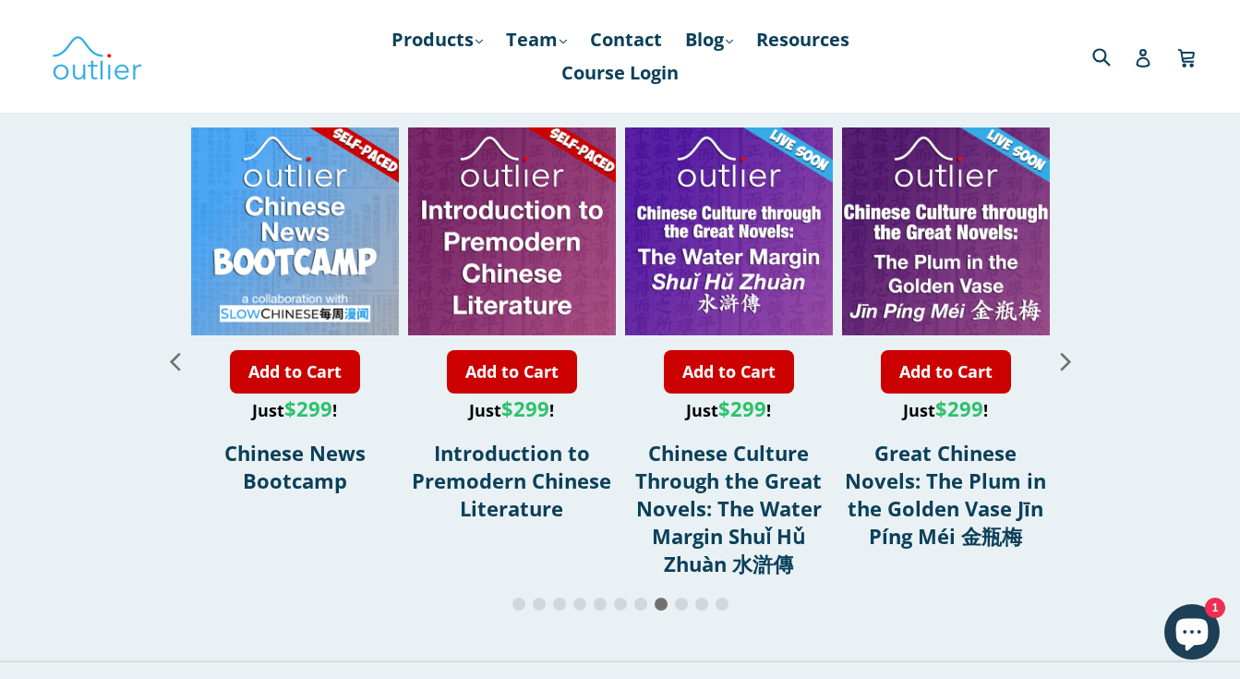
click at [1064, 358] on icon "Next slide" at bounding box center [1065, 362] width 10 height 18
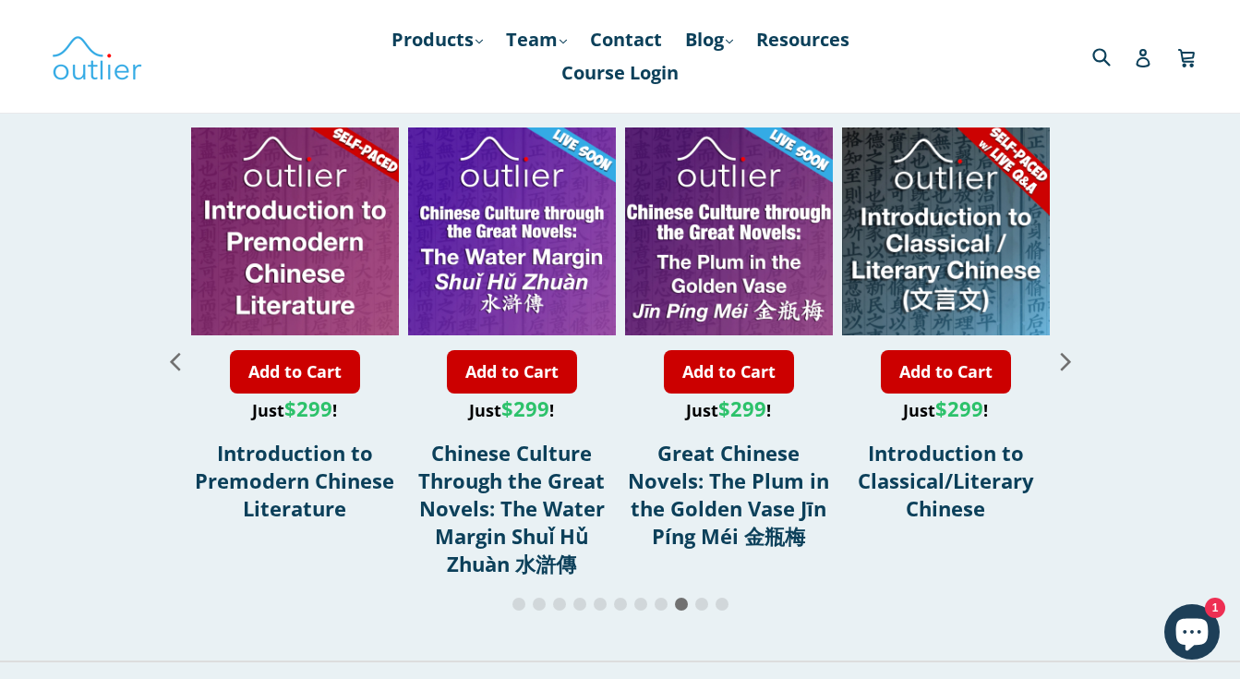
click at [1064, 358] on icon "Next slide" at bounding box center [1065, 362] width 10 height 18
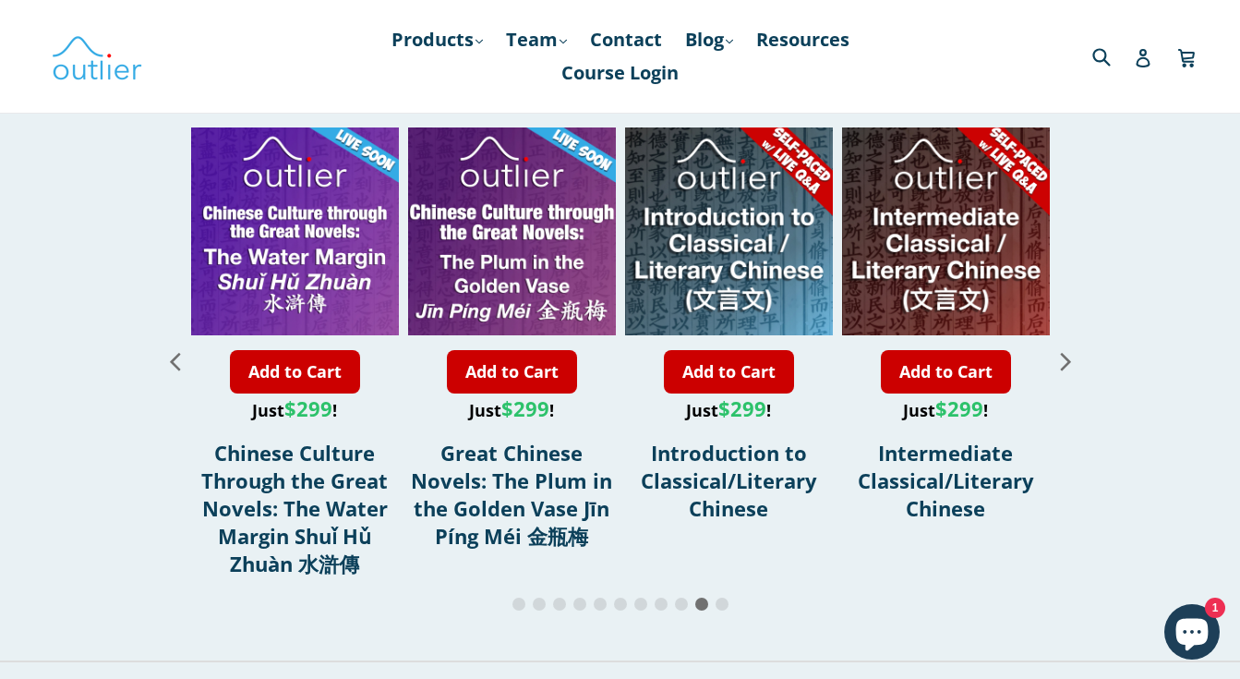
click at [1064, 358] on icon "Next slide" at bounding box center [1065, 362] width 10 height 18
click at [1062, 359] on icon "Next slide" at bounding box center [1066, 360] width 32 height 32
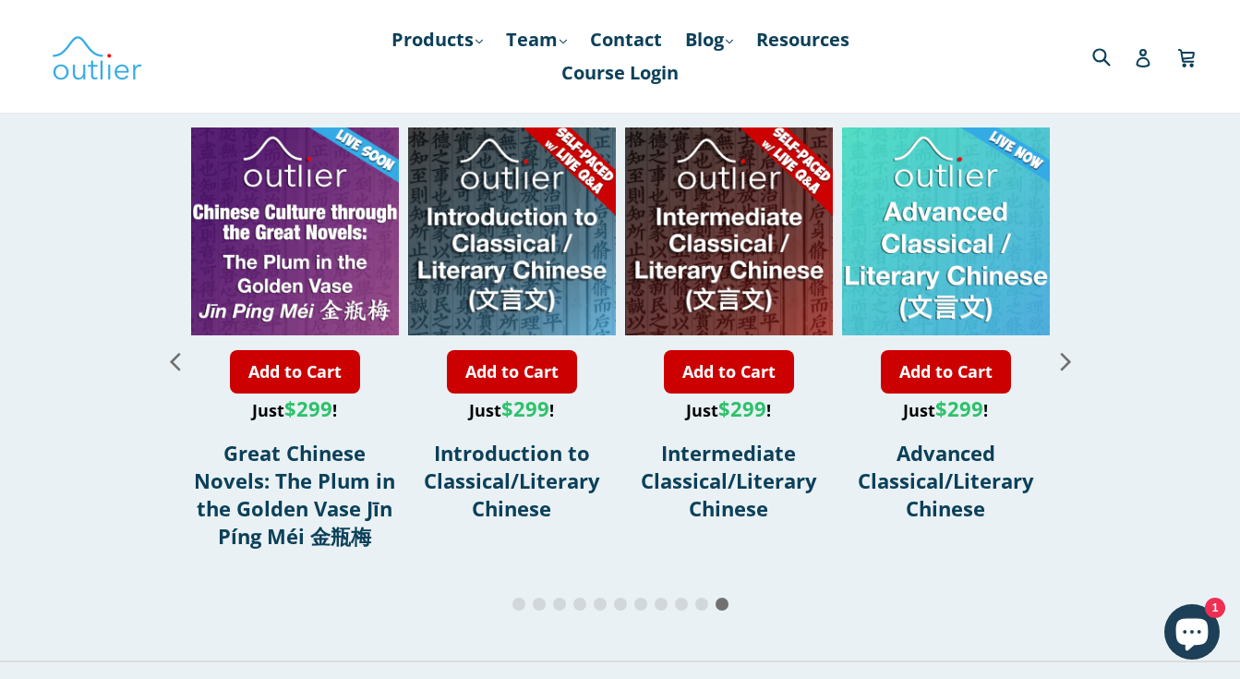
click at [1062, 359] on icon "Next slide" at bounding box center [1066, 360] width 32 height 32
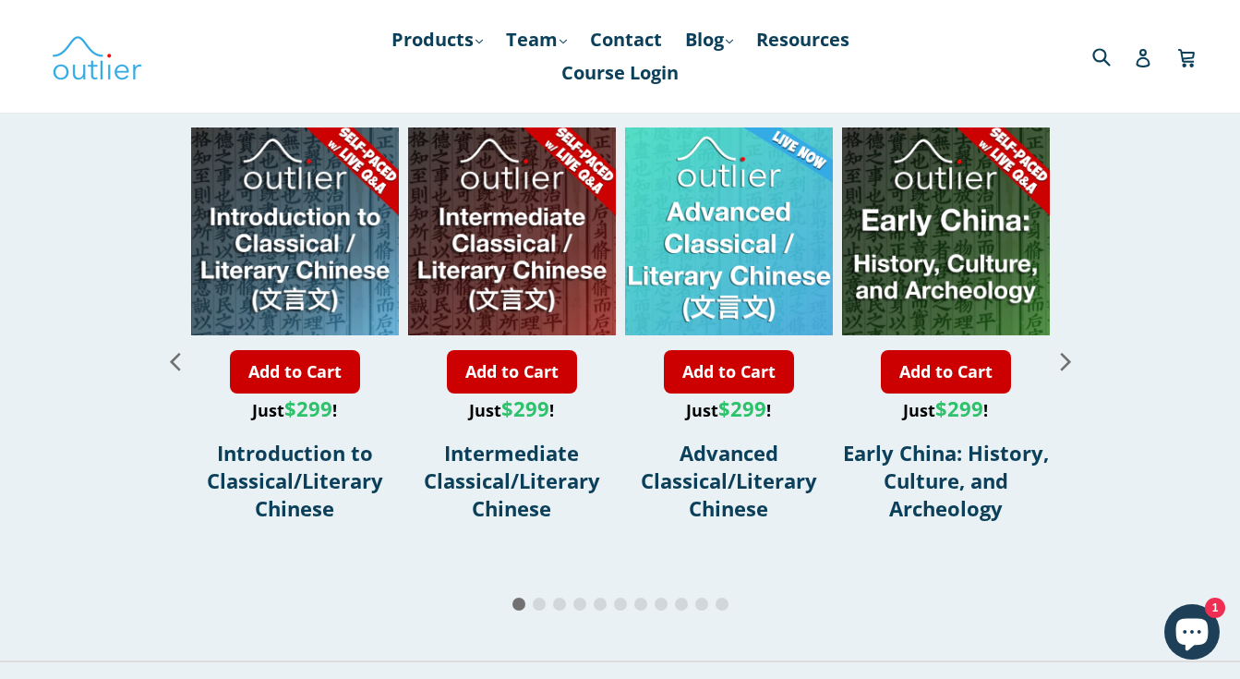
click at [1062, 359] on icon "Next slide" at bounding box center [1066, 360] width 32 height 32
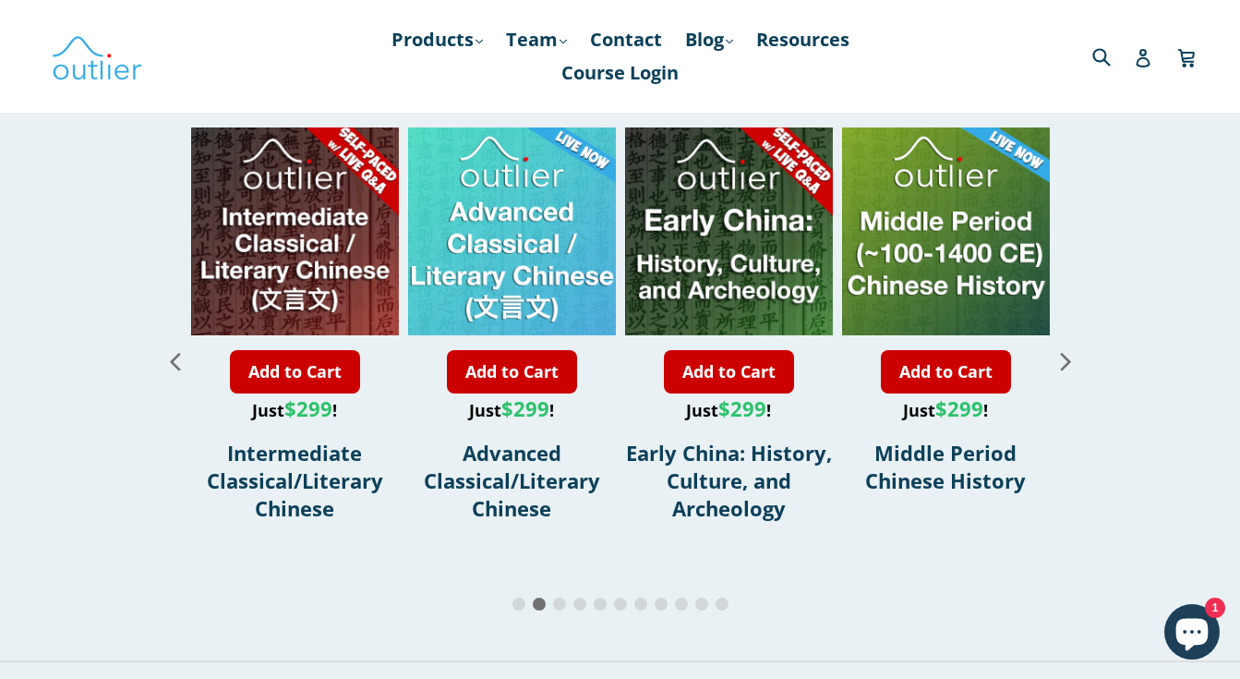
click at [1062, 359] on icon "Next slide" at bounding box center [1066, 360] width 32 height 32
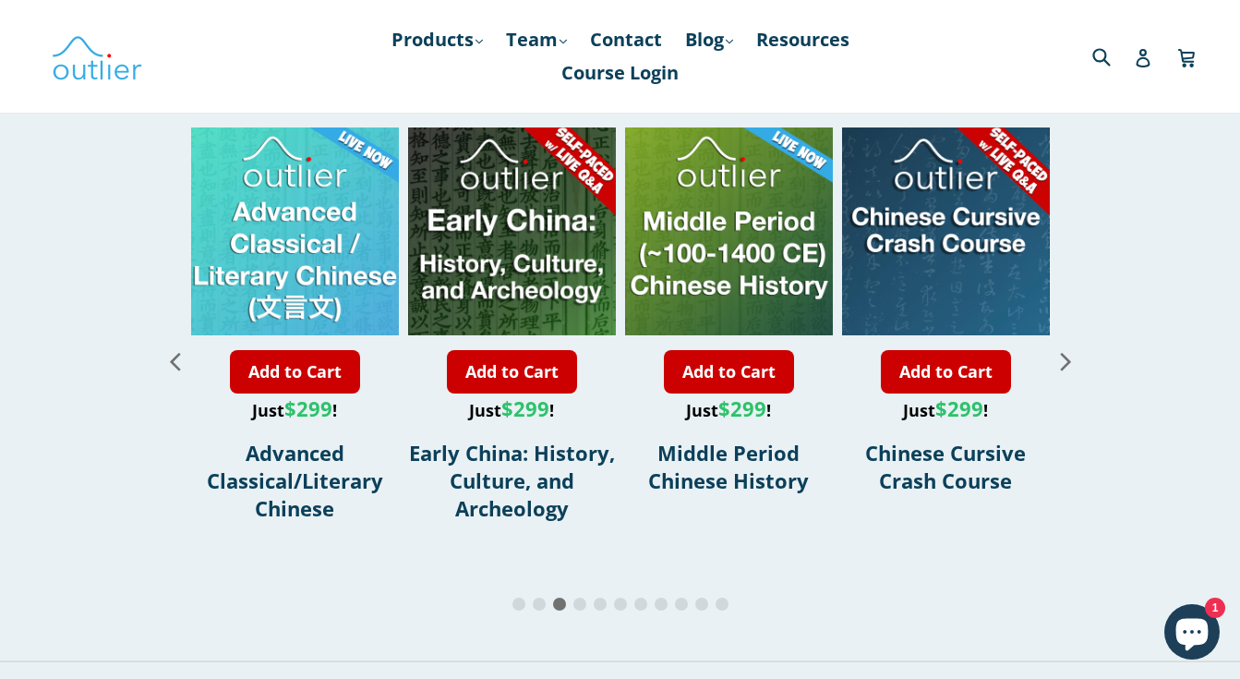
click at [1062, 359] on icon "Next slide" at bounding box center [1066, 360] width 32 height 32
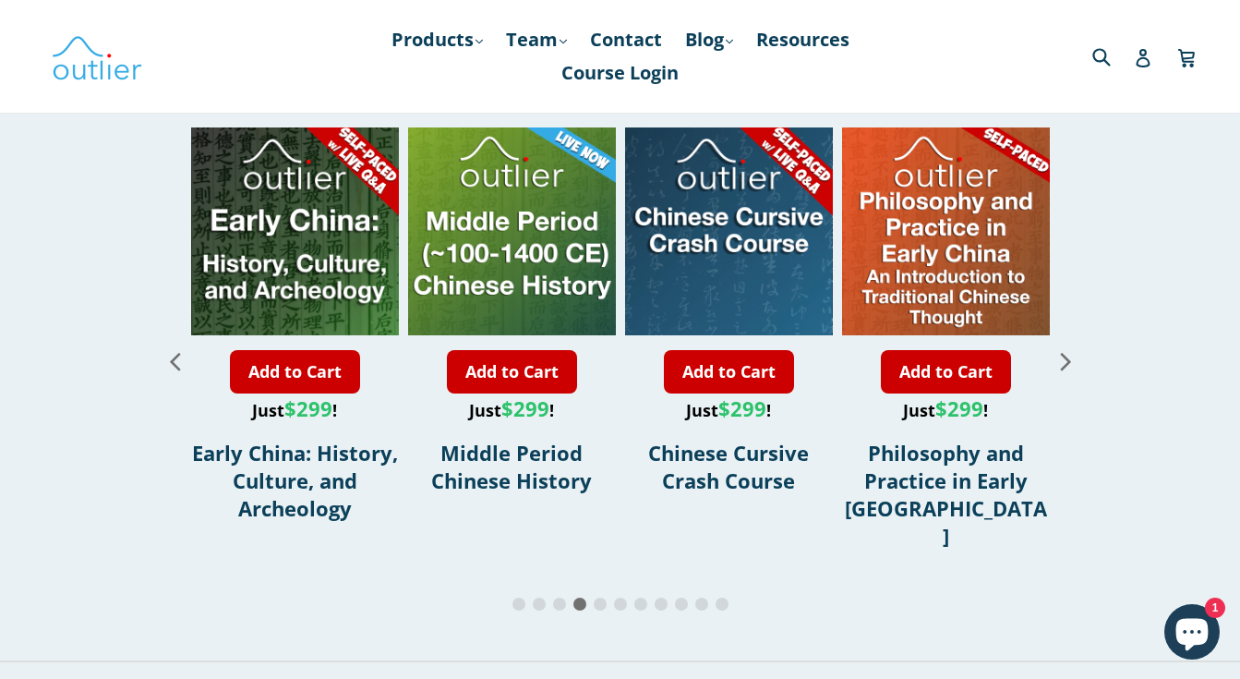
click at [1062, 359] on icon "Next slide" at bounding box center [1066, 360] width 32 height 32
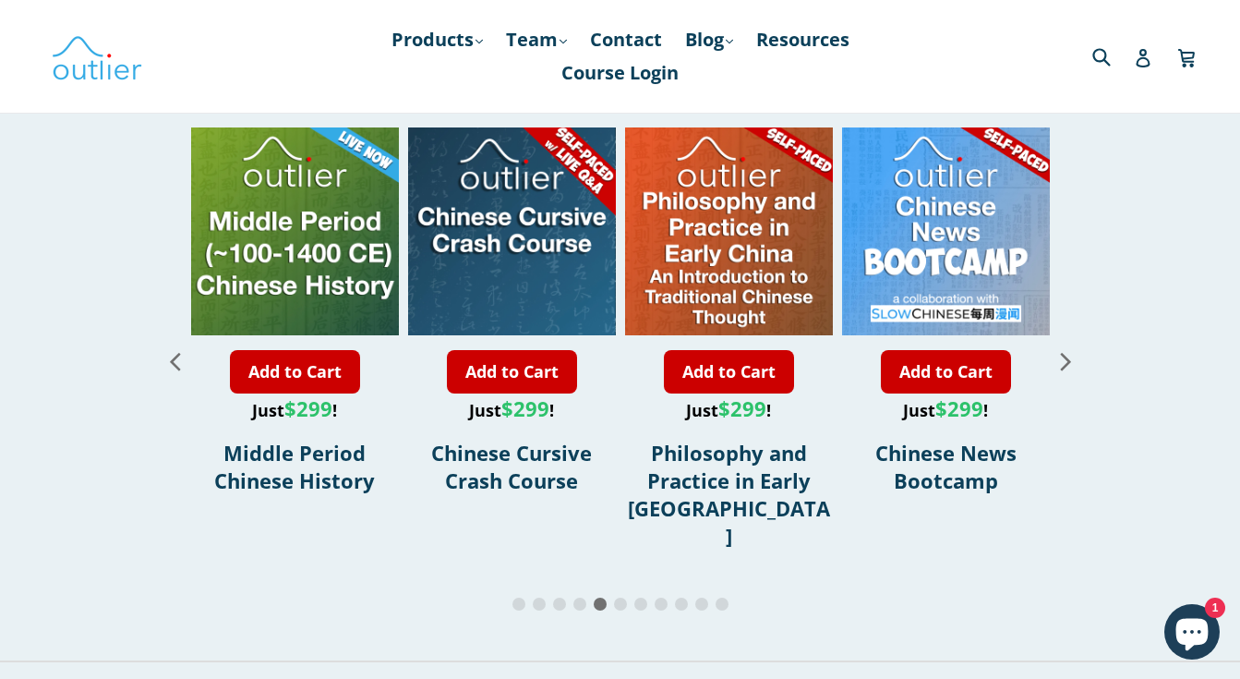
click at [1062, 359] on icon "Next slide" at bounding box center [1066, 360] width 32 height 32
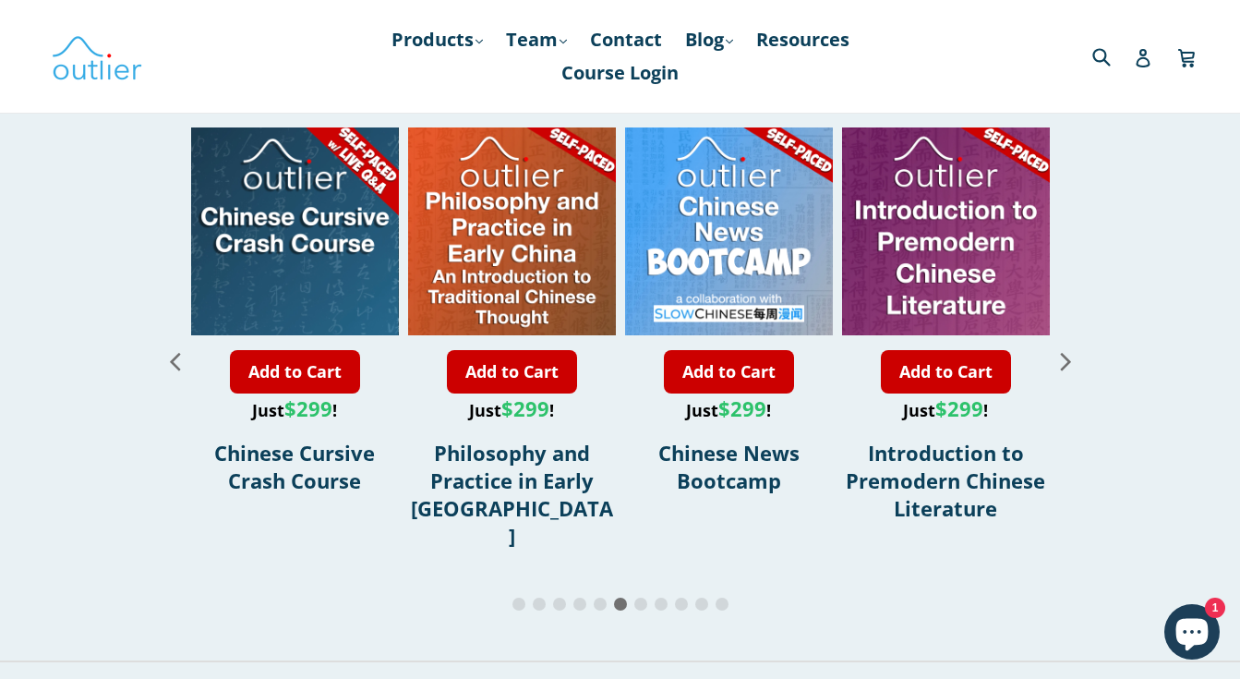
click at [1062, 359] on icon "Next slide" at bounding box center [1066, 360] width 32 height 32
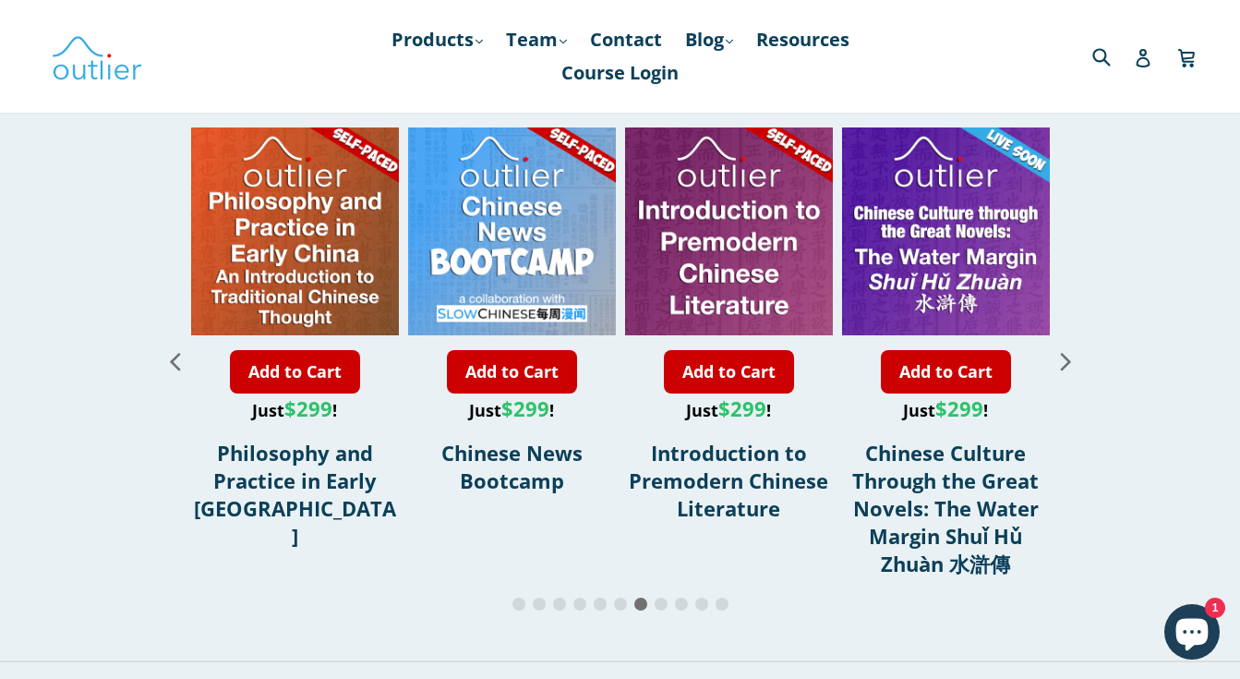
click at [1062, 359] on icon "Next slide" at bounding box center [1066, 360] width 32 height 32
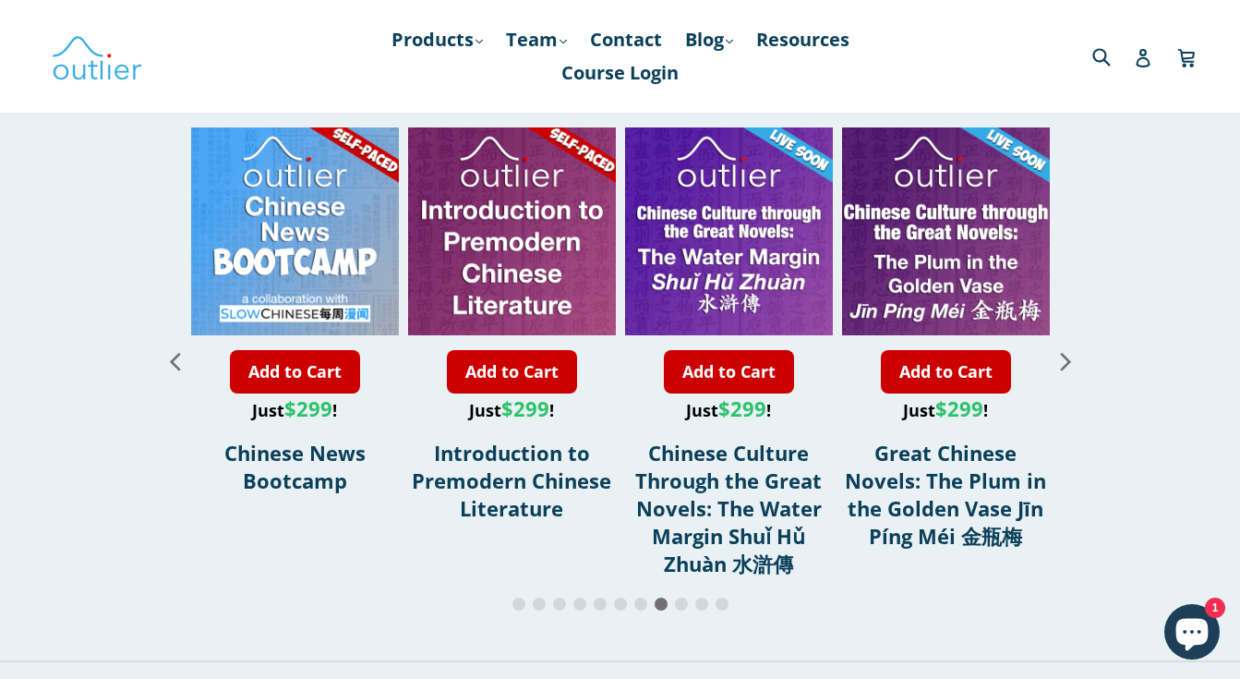
click at [1062, 359] on icon "Next slide" at bounding box center [1066, 360] width 32 height 32
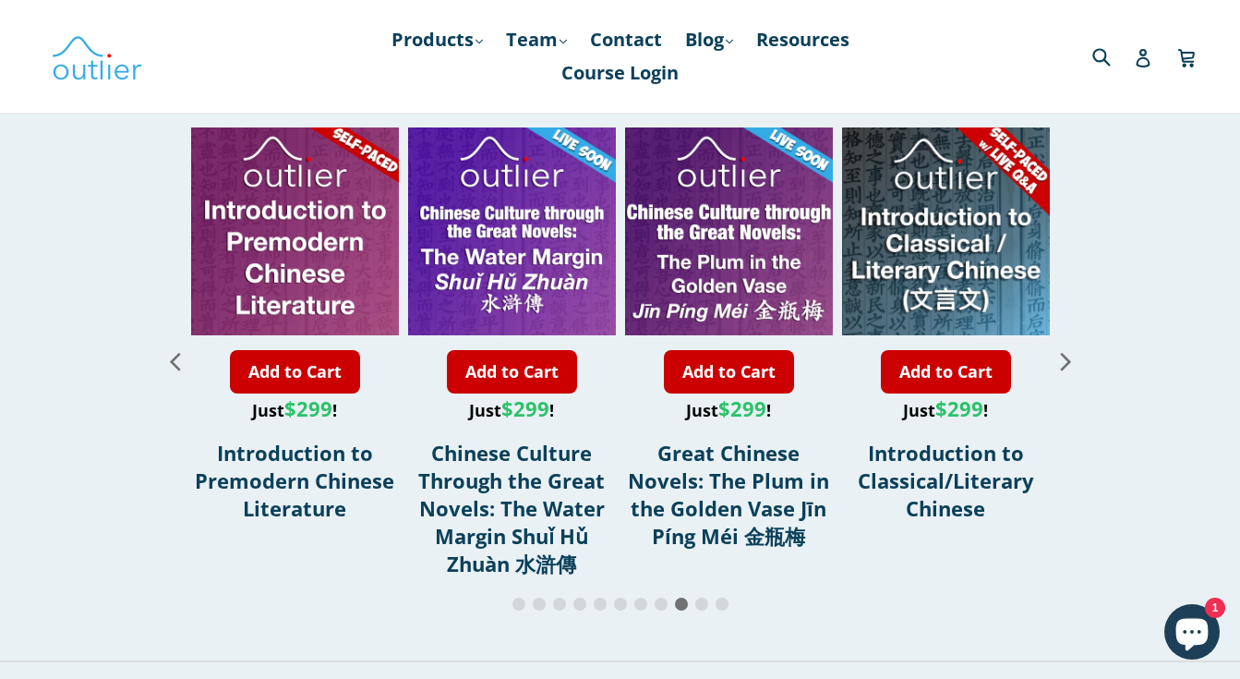
click at [181, 362] on icon "Previous slide" at bounding box center [175, 360] width 32 height 32
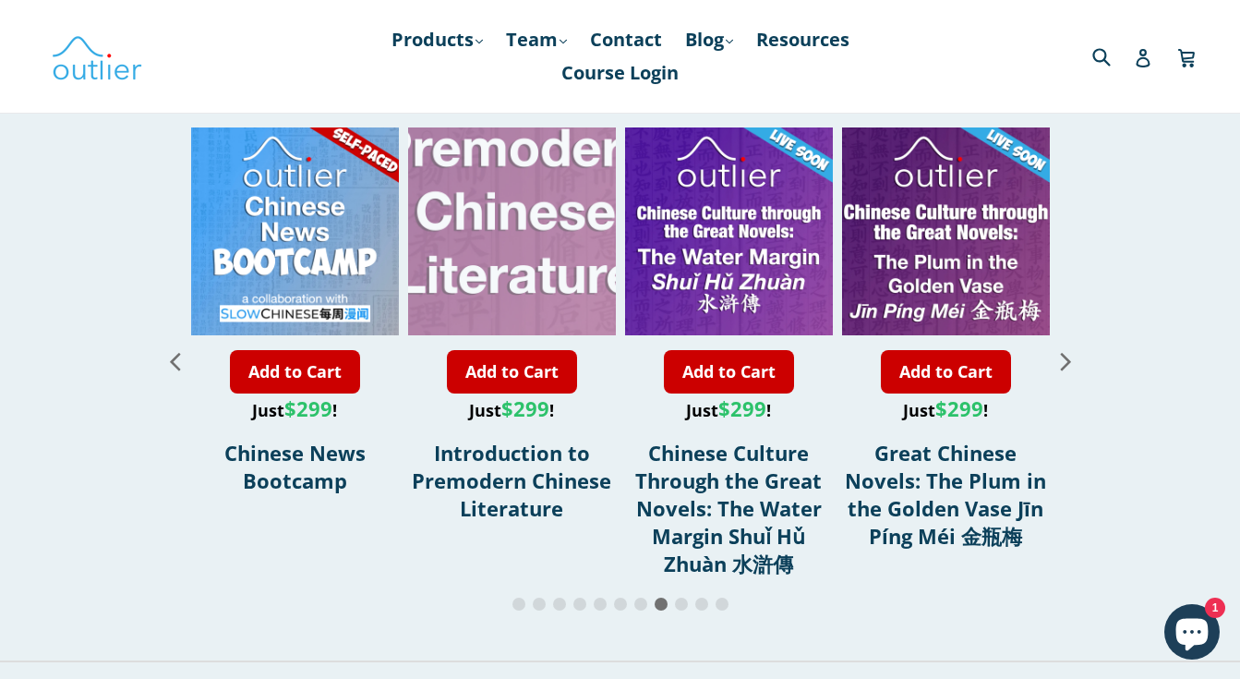
click at [508, 212] on div "9 / 11" at bounding box center [514, 127] width 415 height 415
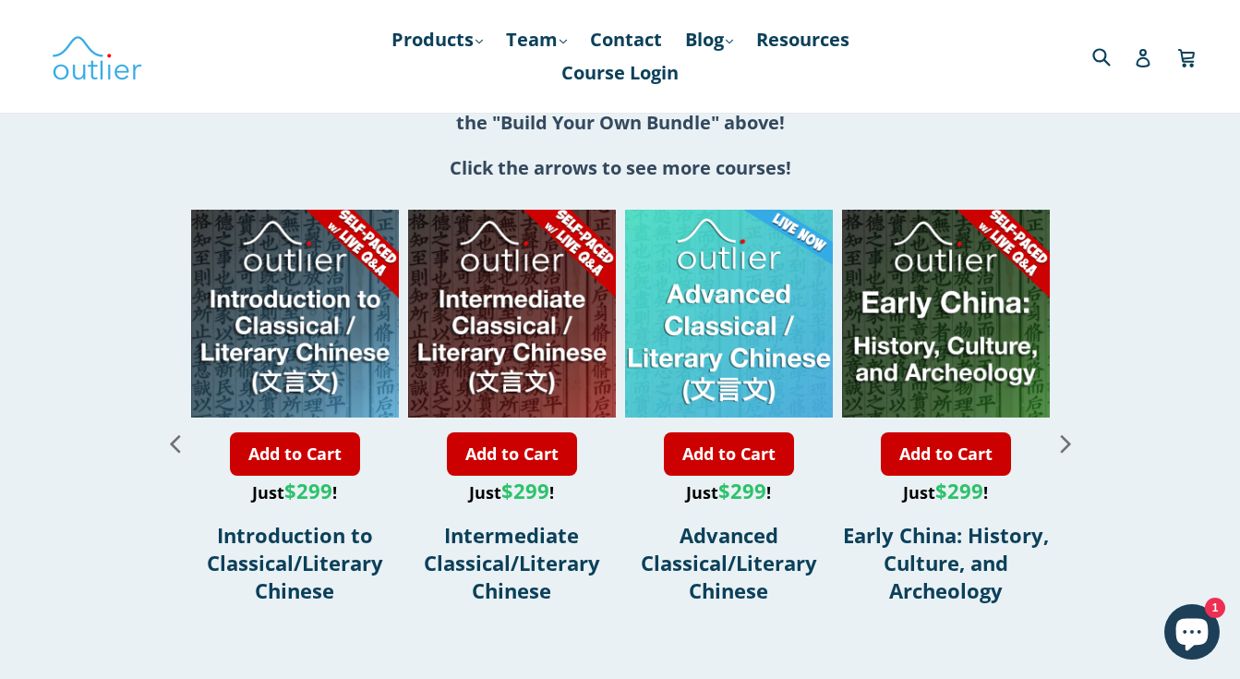
scroll to position [2179, 0]
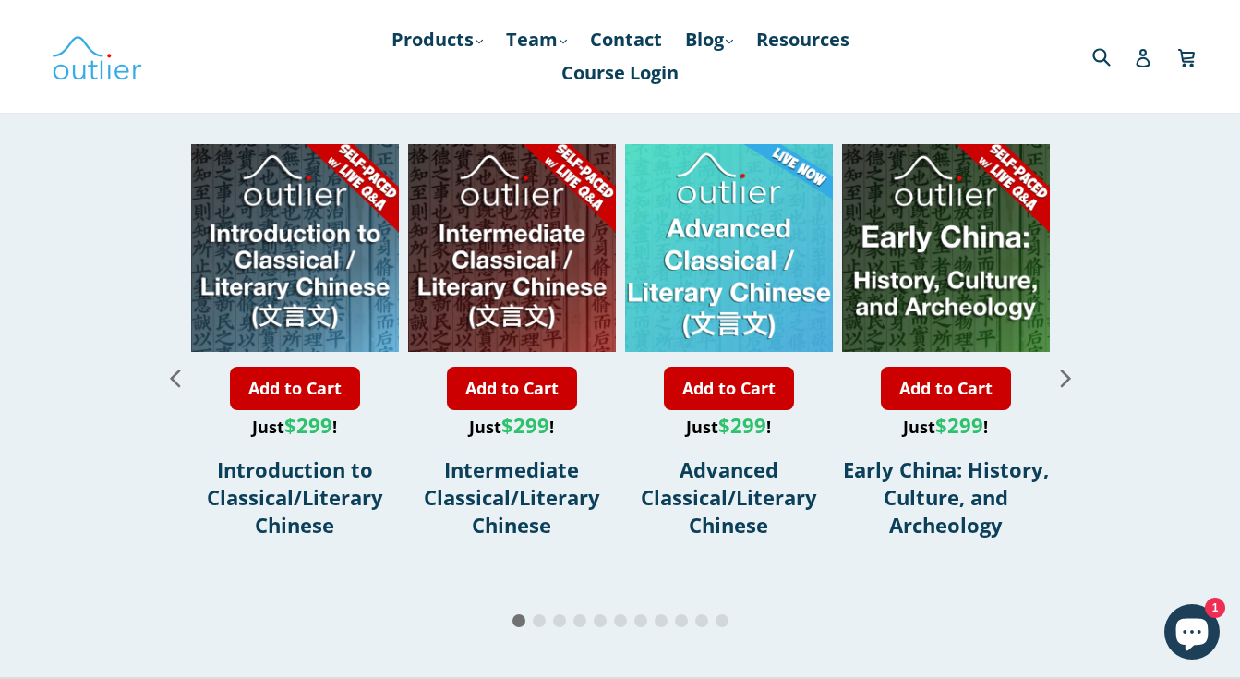
click at [1070, 375] on icon "Next slide" at bounding box center [1066, 377] width 32 height 32
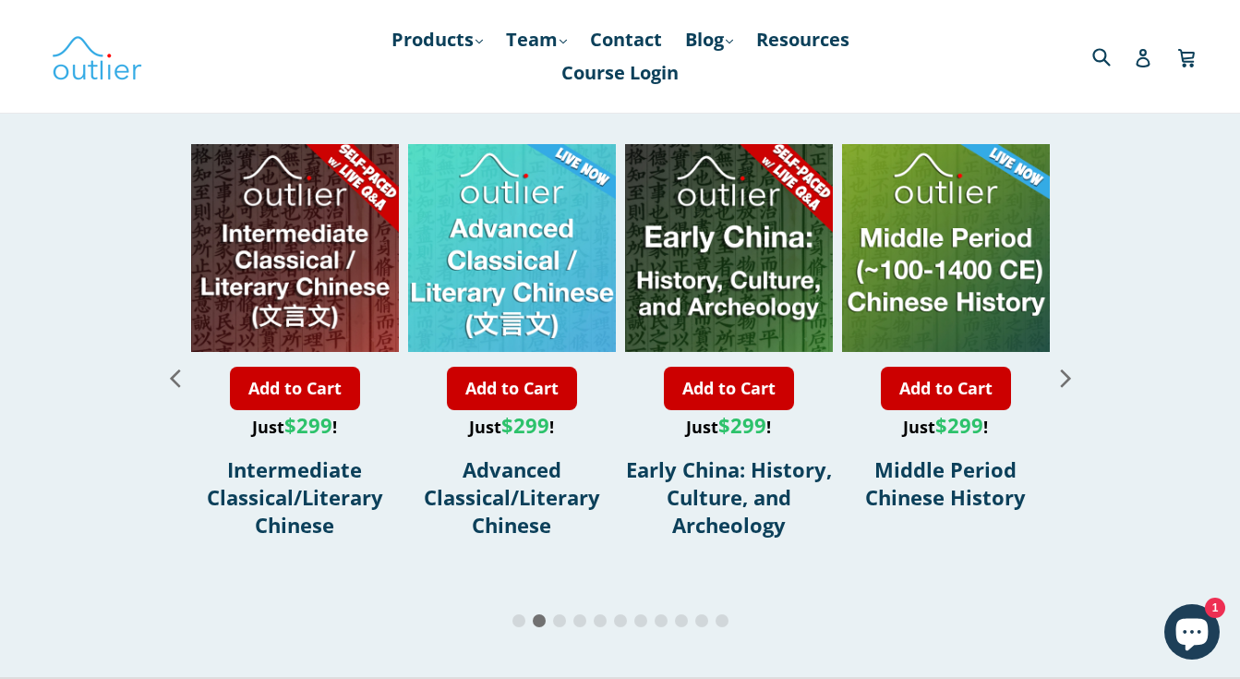
click at [1064, 380] on icon "Next slide" at bounding box center [1065, 378] width 10 height 18
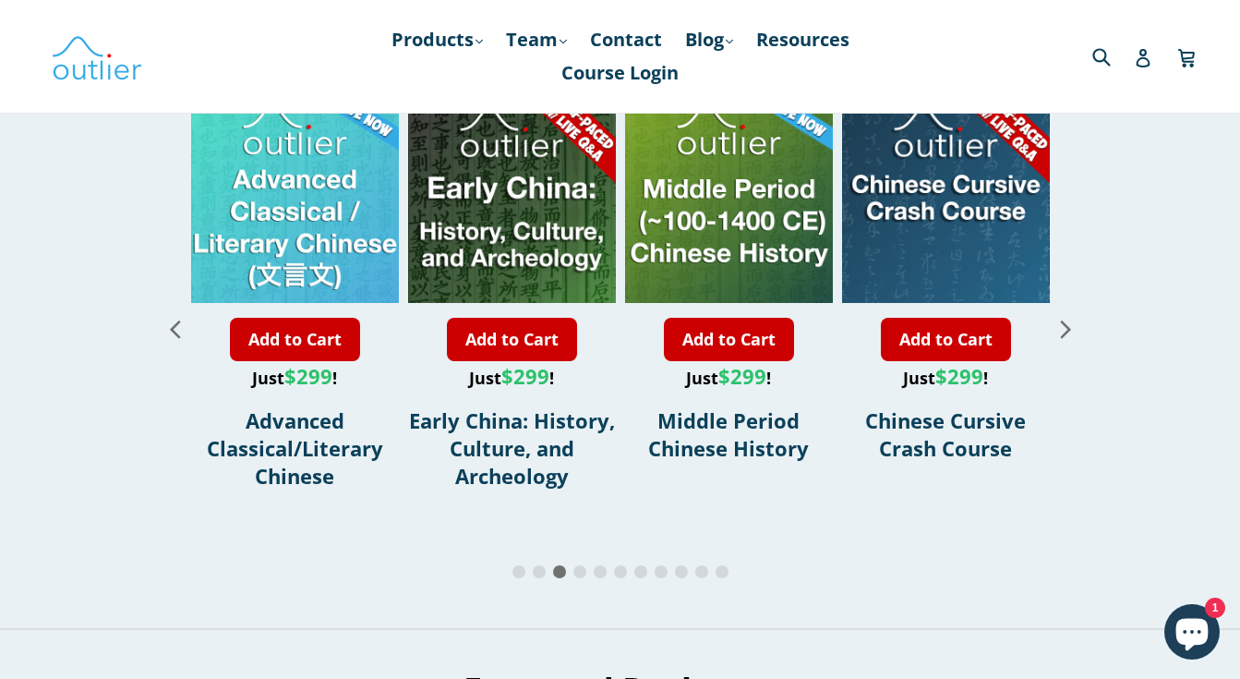
scroll to position [2230, 0]
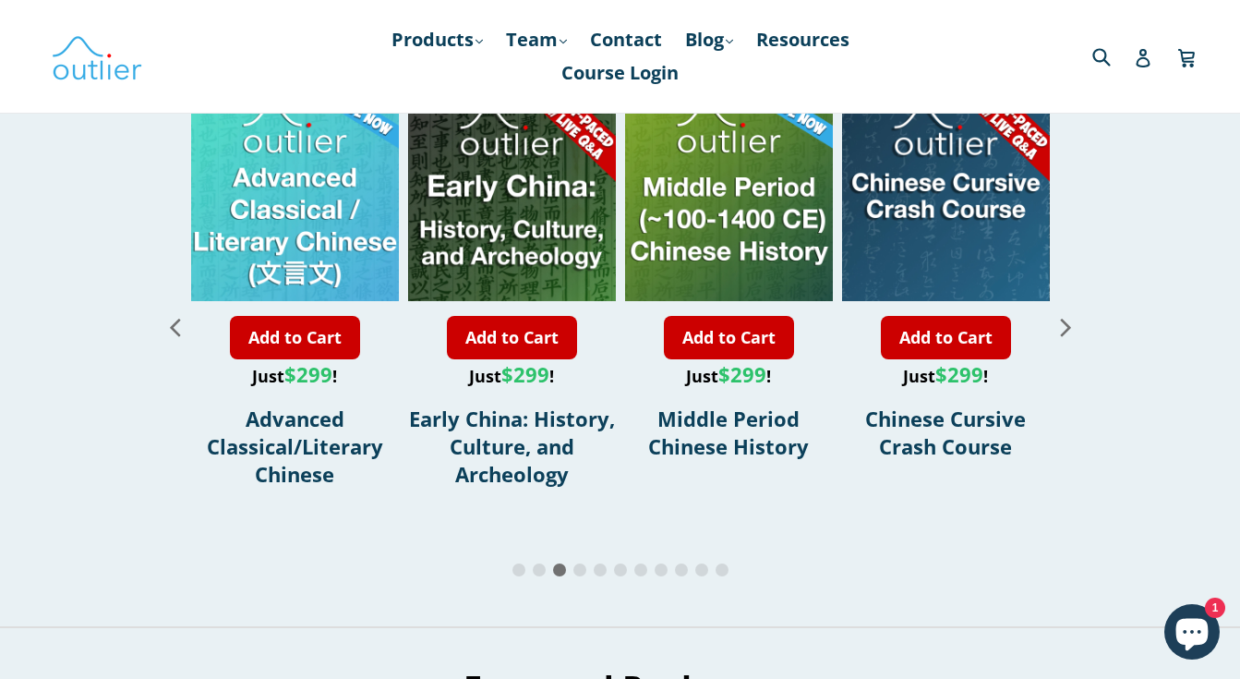
click at [1063, 332] on icon "Next slide" at bounding box center [1065, 328] width 10 height 18
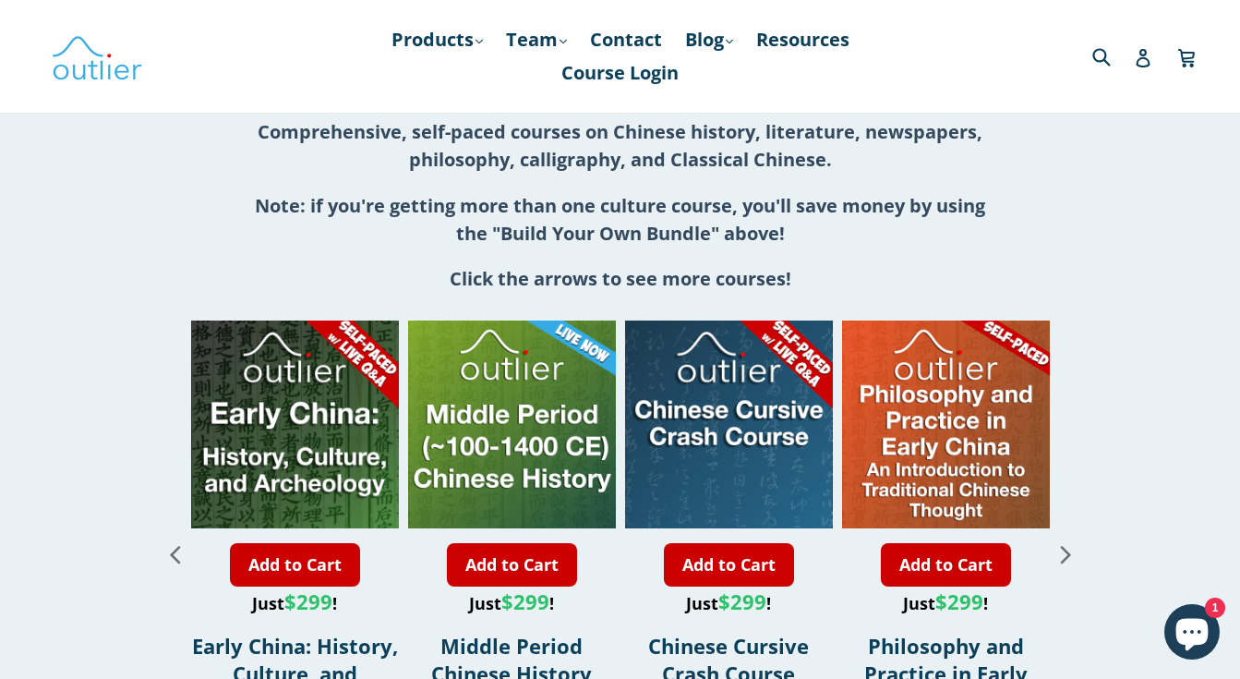
scroll to position [2163, 0]
